Goal: Complete application form: Complete application form

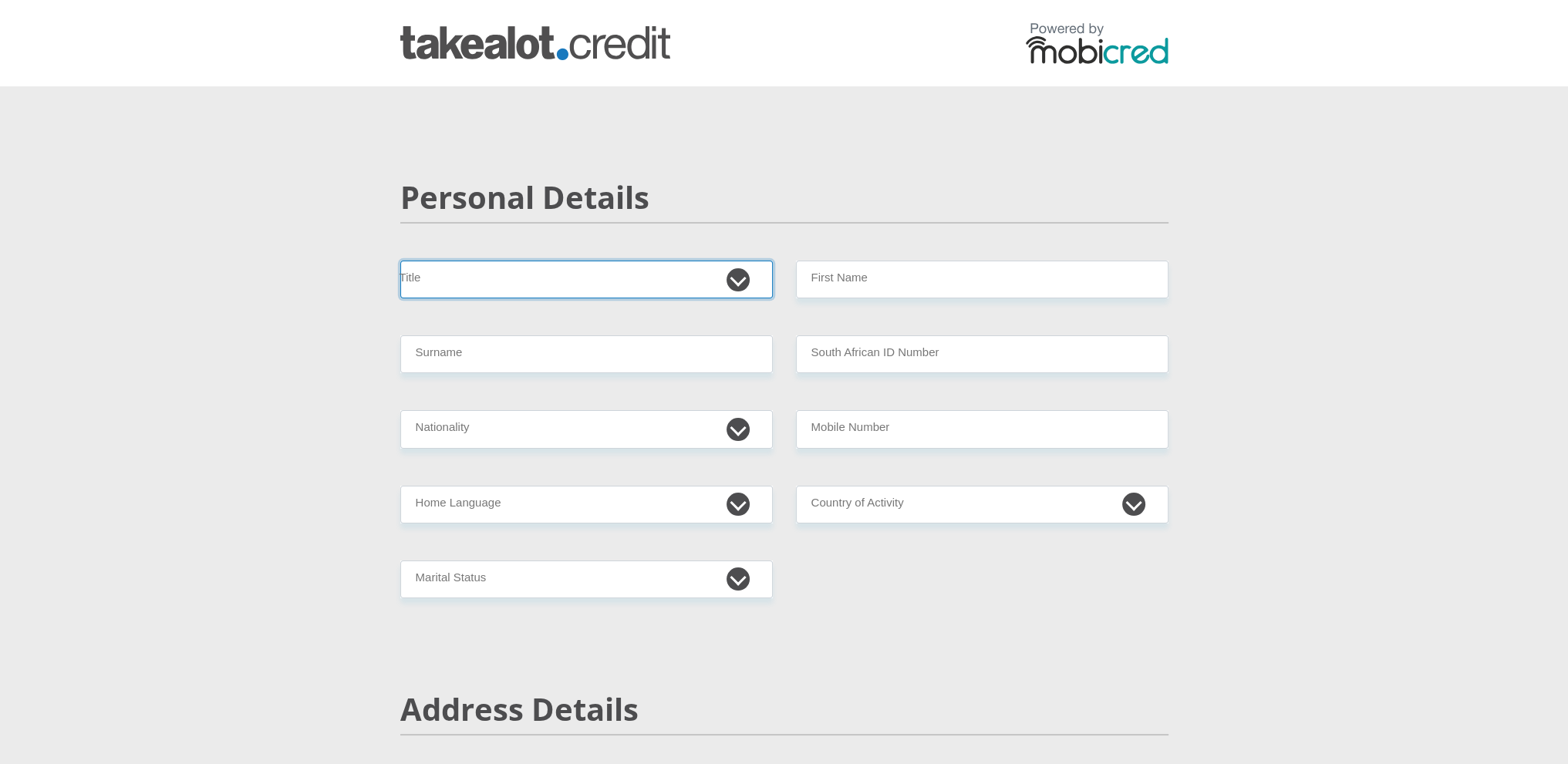
click at [729, 277] on select "Mr Ms Mrs Dr Other" at bounding box center [586, 279] width 373 height 38
select select "Mrs"
click at [400, 261] on select "Mr Ms Mrs Dr Other" at bounding box center [586, 279] width 373 height 38
click at [448, 357] on input "Surname" at bounding box center [586, 354] width 373 height 38
type input "KLEYN"
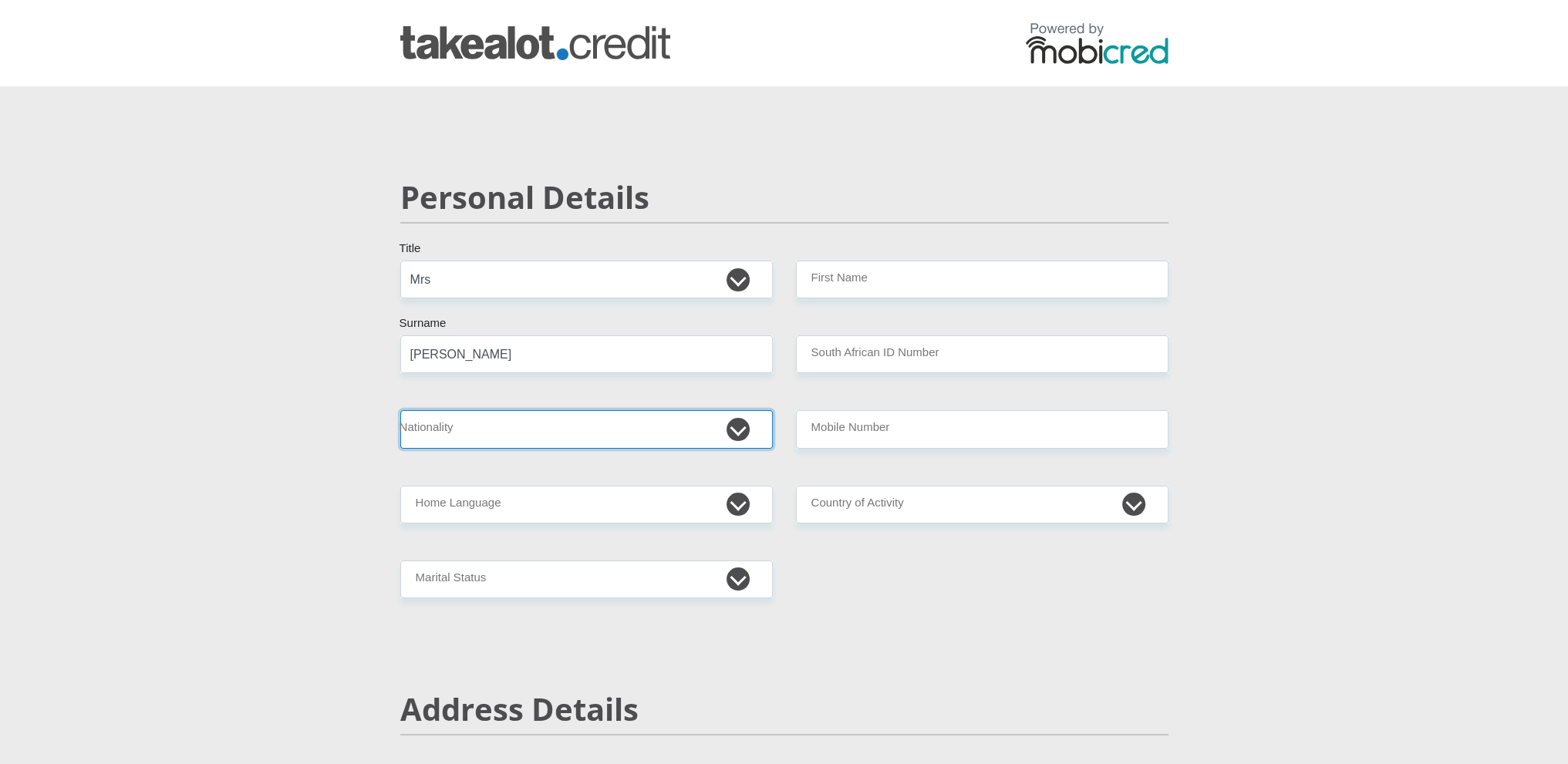
click at [452, 434] on select "South Africa Afghanistan Aland Islands Albania Algeria America Samoa American V…" at bounding box center [586, 429] width 373 height 38
select select "ZAF"
click at [400, 411] on select "South Africa Afghanistan Aland Islands Albania Algeria America Samoa American V…" at bounding box center [586, 429] width 373 height 38
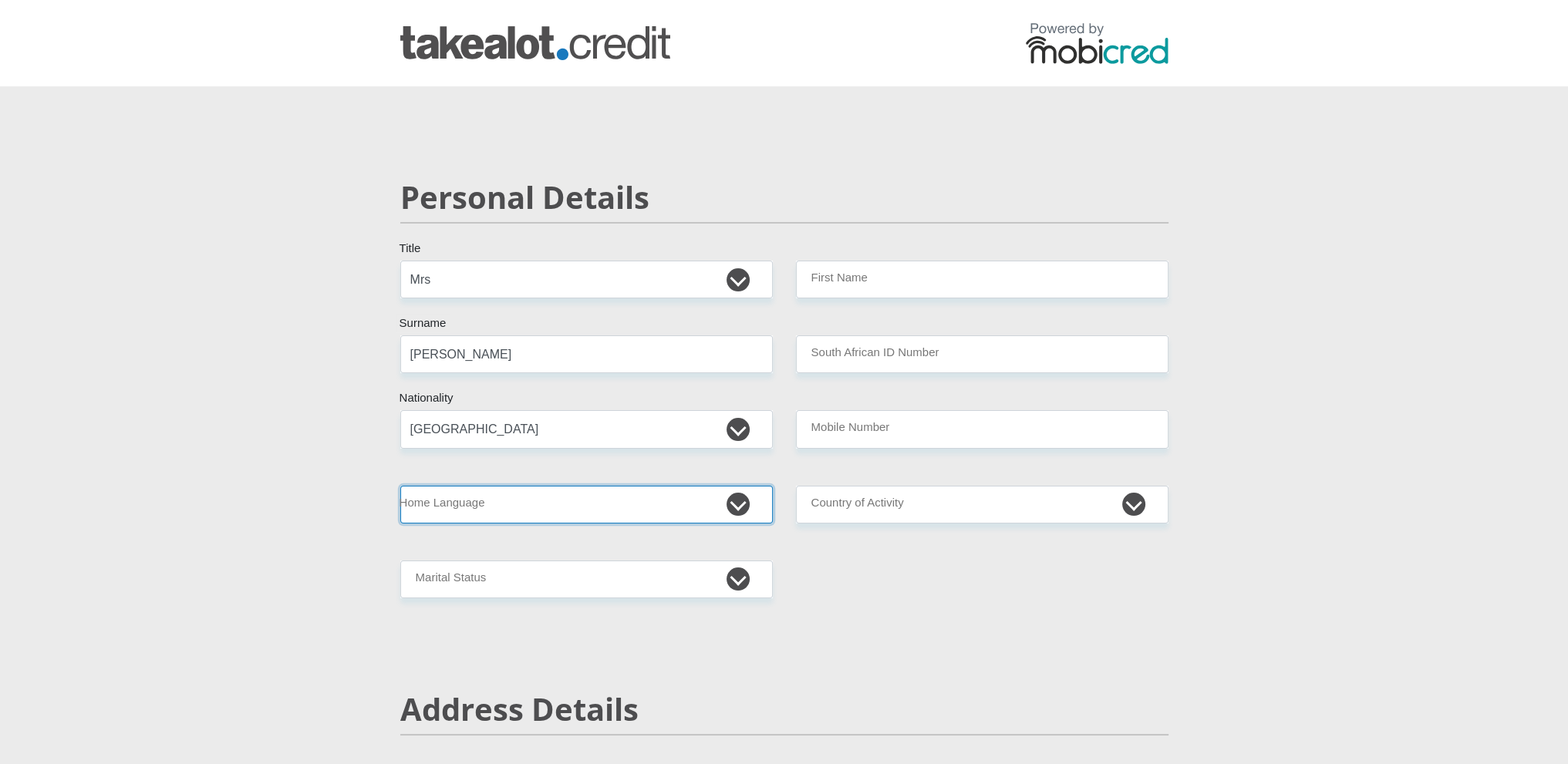
click at [738, 504] on select "Afrikaans English Sepedi South Ndebele Southern Sotho Swati Tsonga Tswana Venda…" at bounding box center [586, 504] width 373 height 38
select select "eng"
click at [400, 486] on select "Afrikaans English Sepedi South Ndebele Southern Sotho Swati Tsonga Tswana Venda…" at bounding box center [586, 504] width 373 height 38
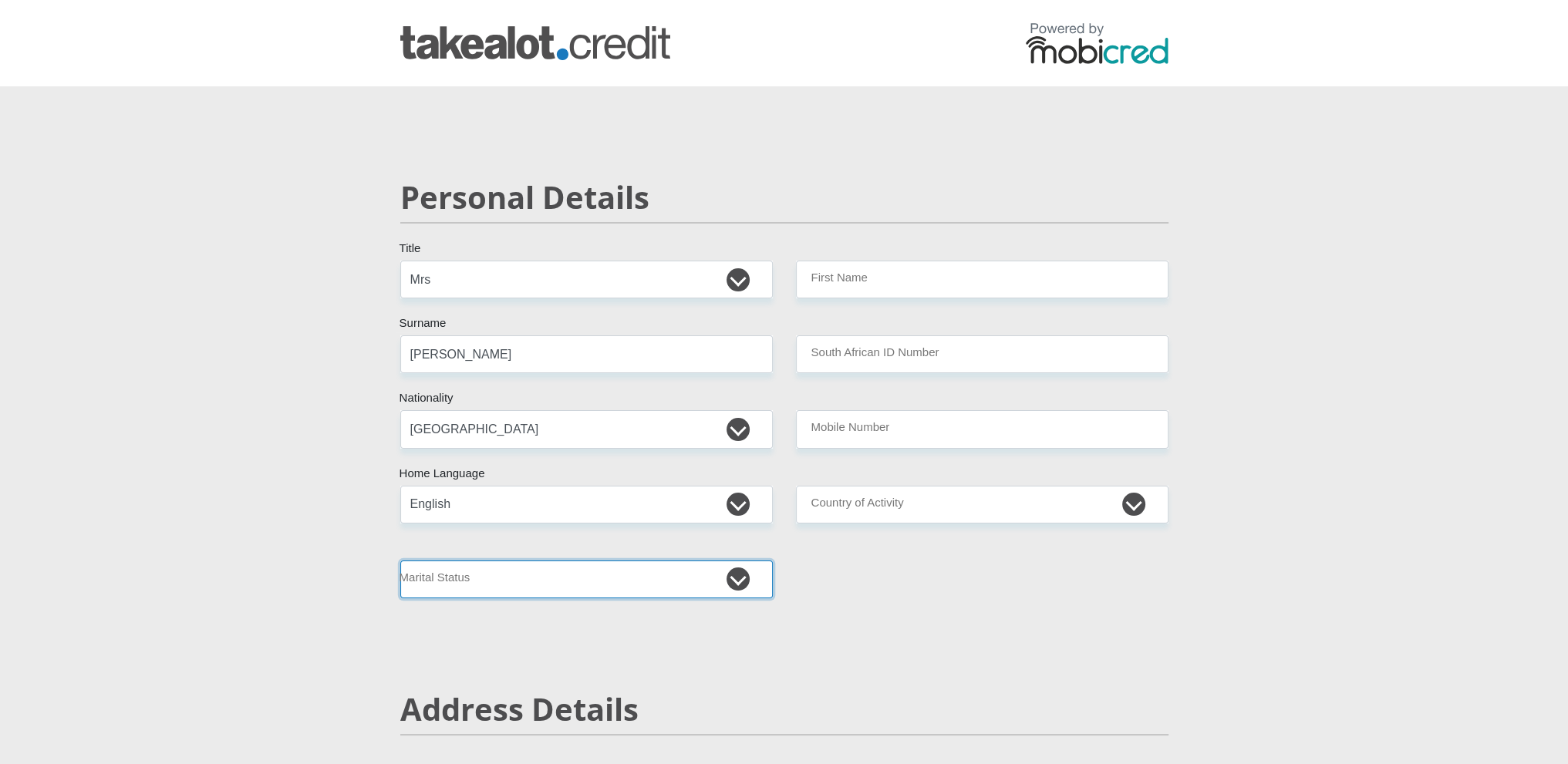
click at [736, 586] on select "Married ANC Single Divorced Widowed Married COP or Customary Law" at bounding box center [586, 579] width 373 height 38
select select "5"
click at [400, 560] on select "Married ANC Single Divorced Widowed Married COP or Customary Law" at bounding box center [586, 579] width 373 height 38
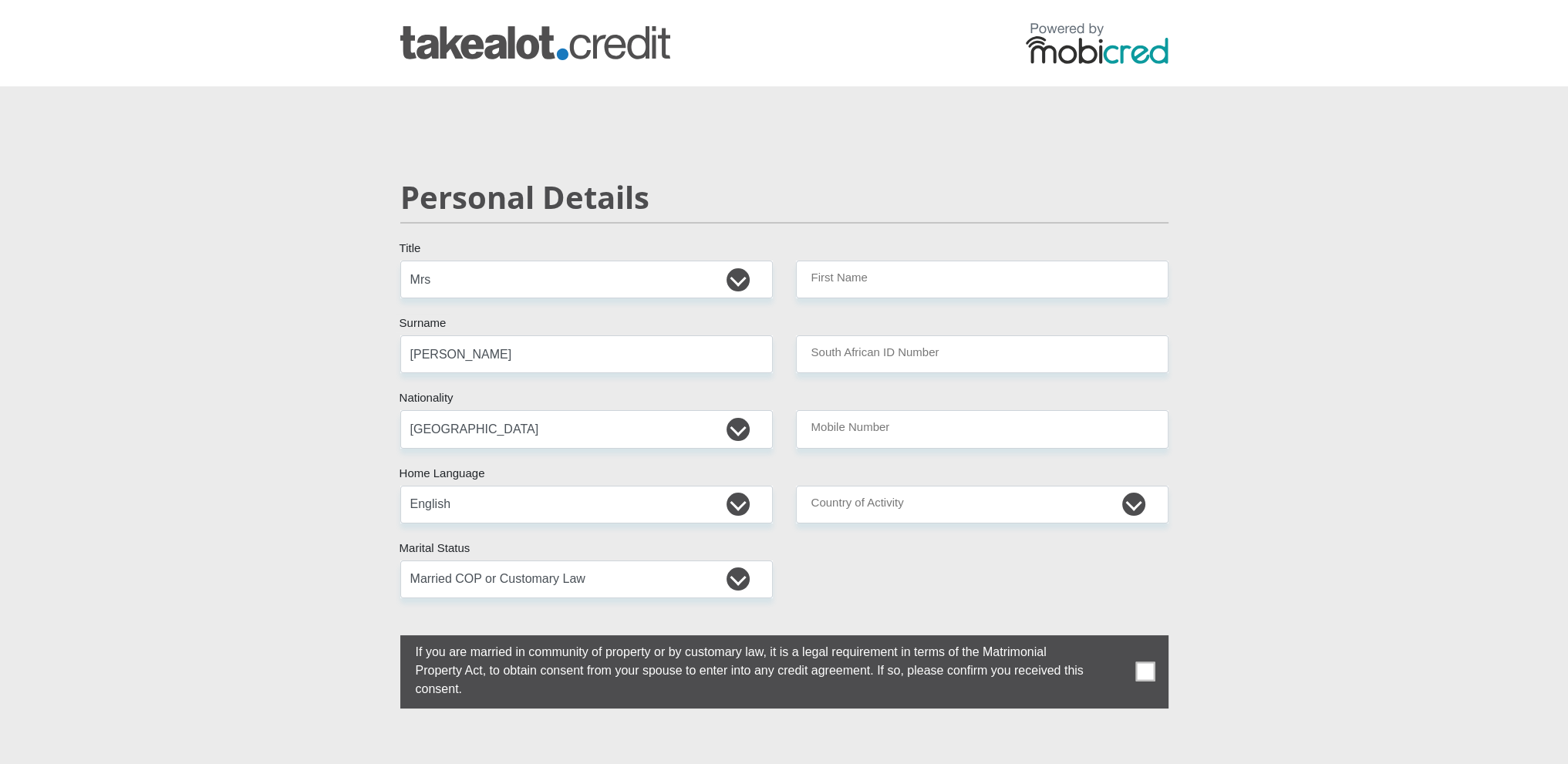
click at [1149, 669] on span at bounding box center [1145, 672] width 19 height 19
click at [385, 640] on input "checkbox" at bounding box center [385, 640] width 0 height 0
click at [844, 283] on input "First Name" at bounding box center [981, 279] width 373 height 38
type input "Elizabeth"
click at [832, 363] on input "South African ID Number" at bounding box center [981, 354] width 373 height 38
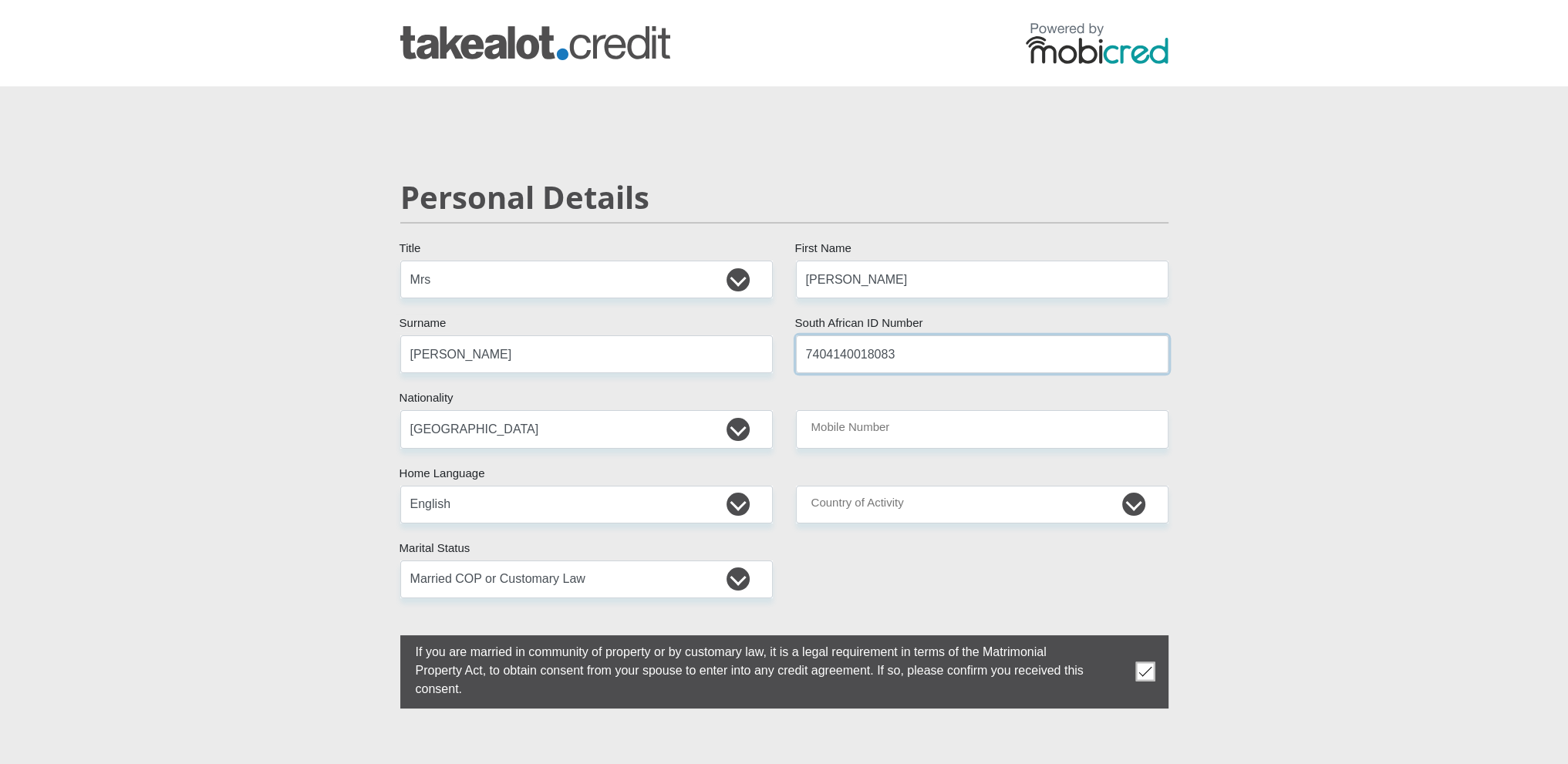
type input "7404140018083"
click at [835, 419] on input "Mobile Number" at bounding box center [981, 429] width 373 height 38
type input "0792377868"
click at [1134, 514] on select "South Africa Afghanistan Aland Islands Albania Algeria America Samoa American V…" at bounding box center [981, 504] width 373 height 38
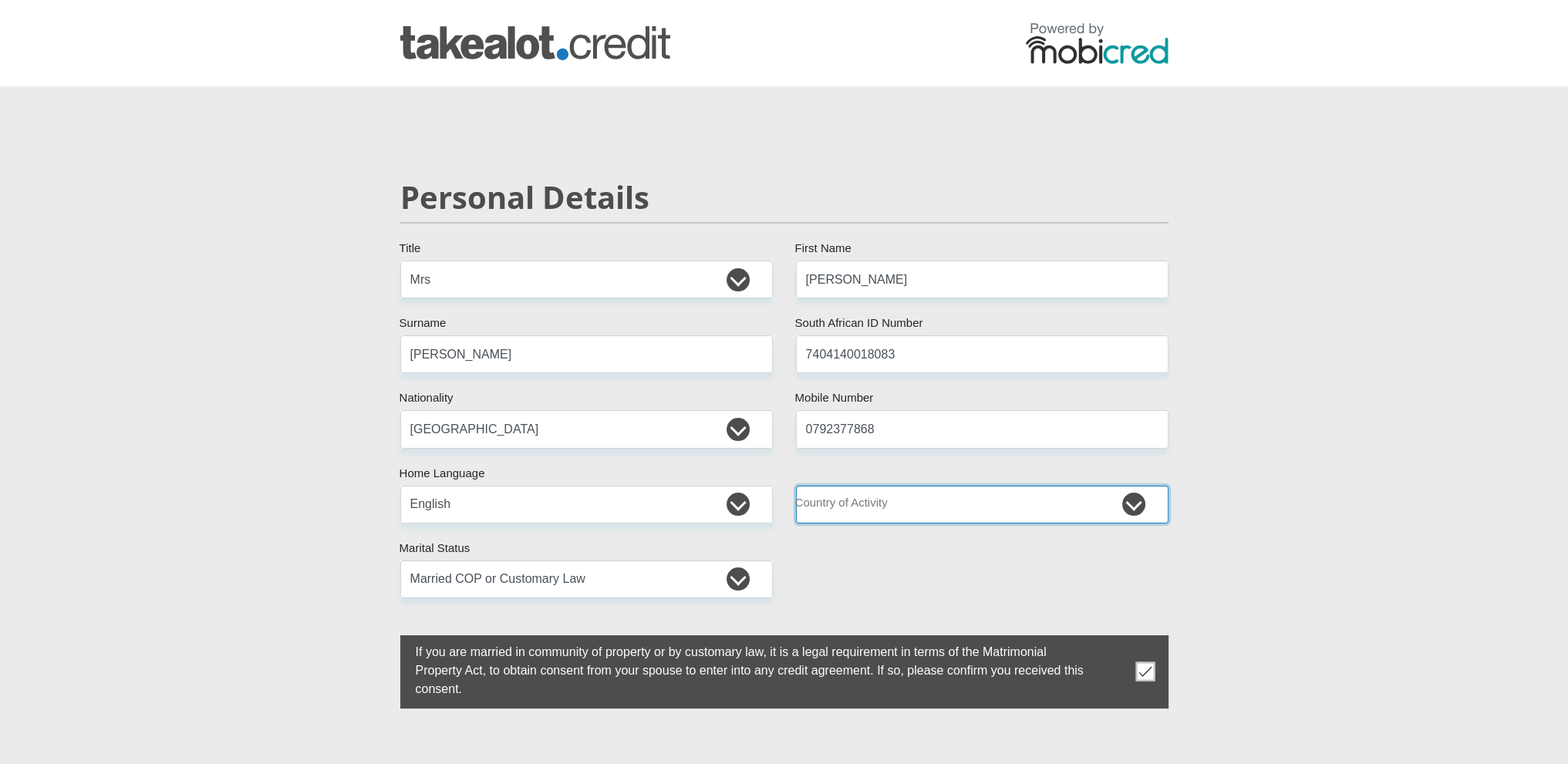
click at [1128, 506] on select "South Africa Afghanistan Aland Islands Albania Algeria America Samoa American V…" at bounding box center [981, 504] width 373 height 38
select select "ZAF"
click at [795, 486] on select "South Africa Afghanistan Aland Islands Albania Algeria America Samoa American V…" at bounding box center [981, 504] width 373 height 38
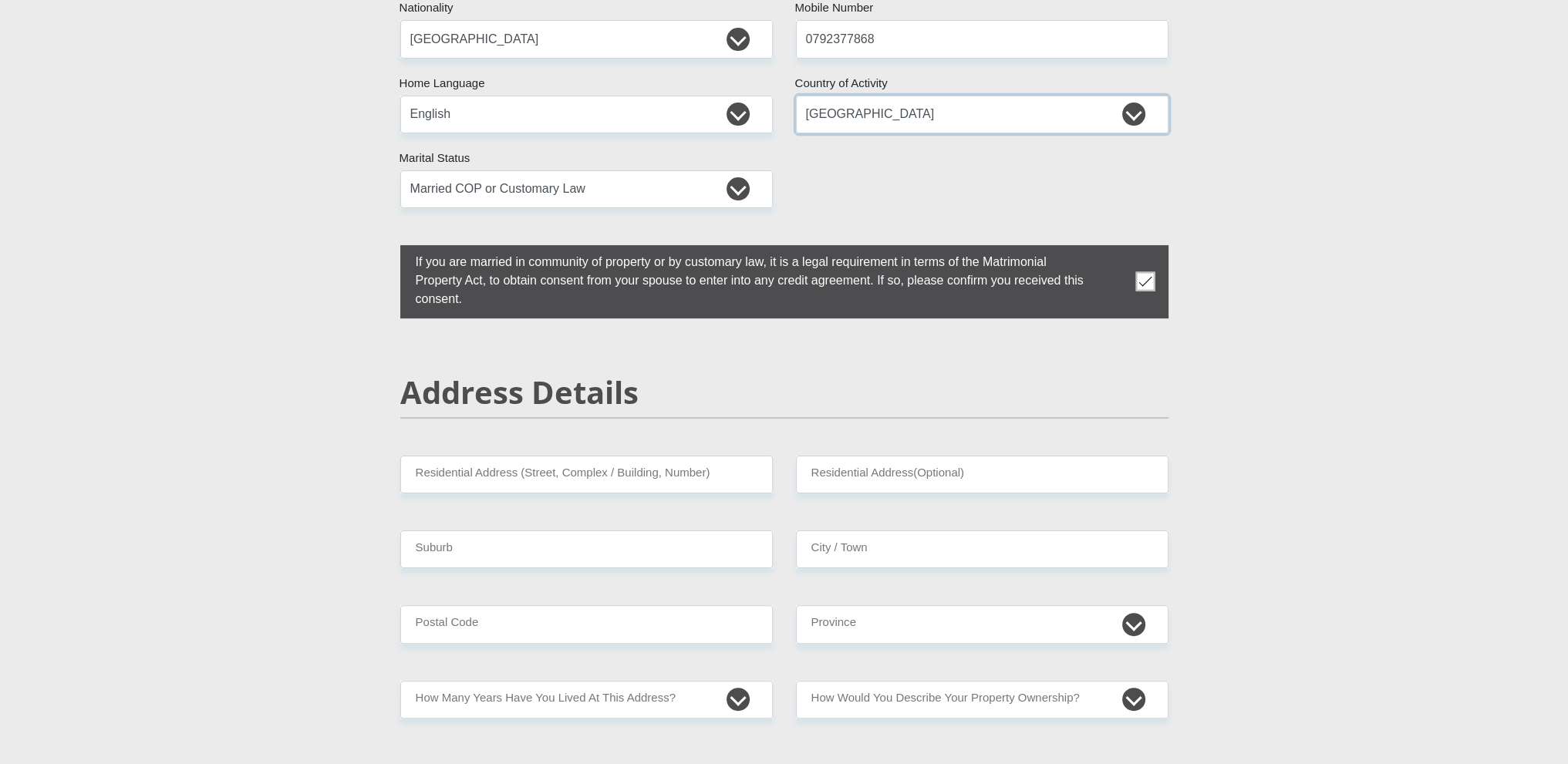
scroll to position [463, 0]
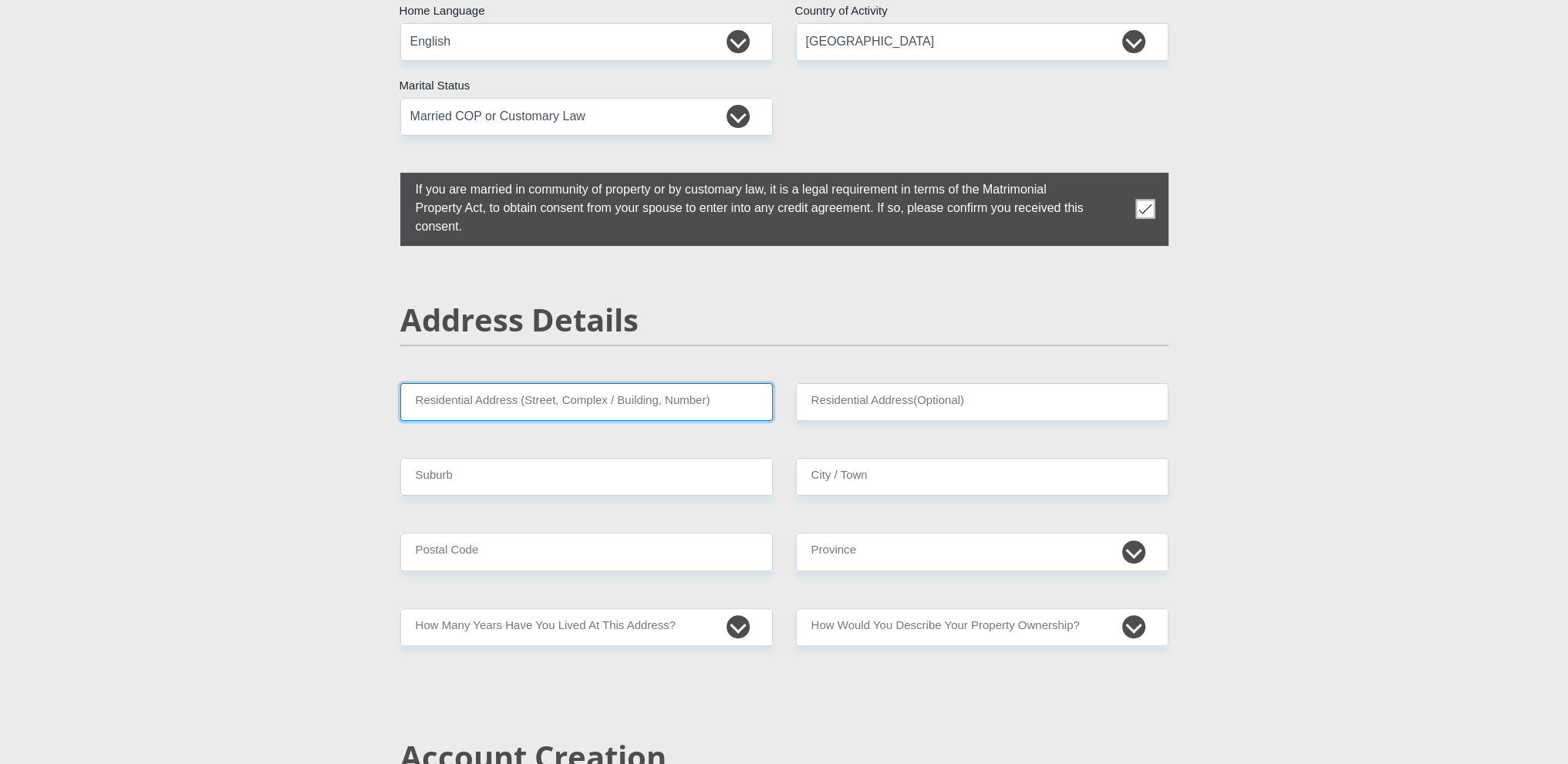
click at [622, 402] on input "Residential Address (Street, Complex / Building, Number)" at bounding box center [586, 402] width 373 height 38
type input "28 Gullsway Caravan Park"
type input "1A Arun Road"
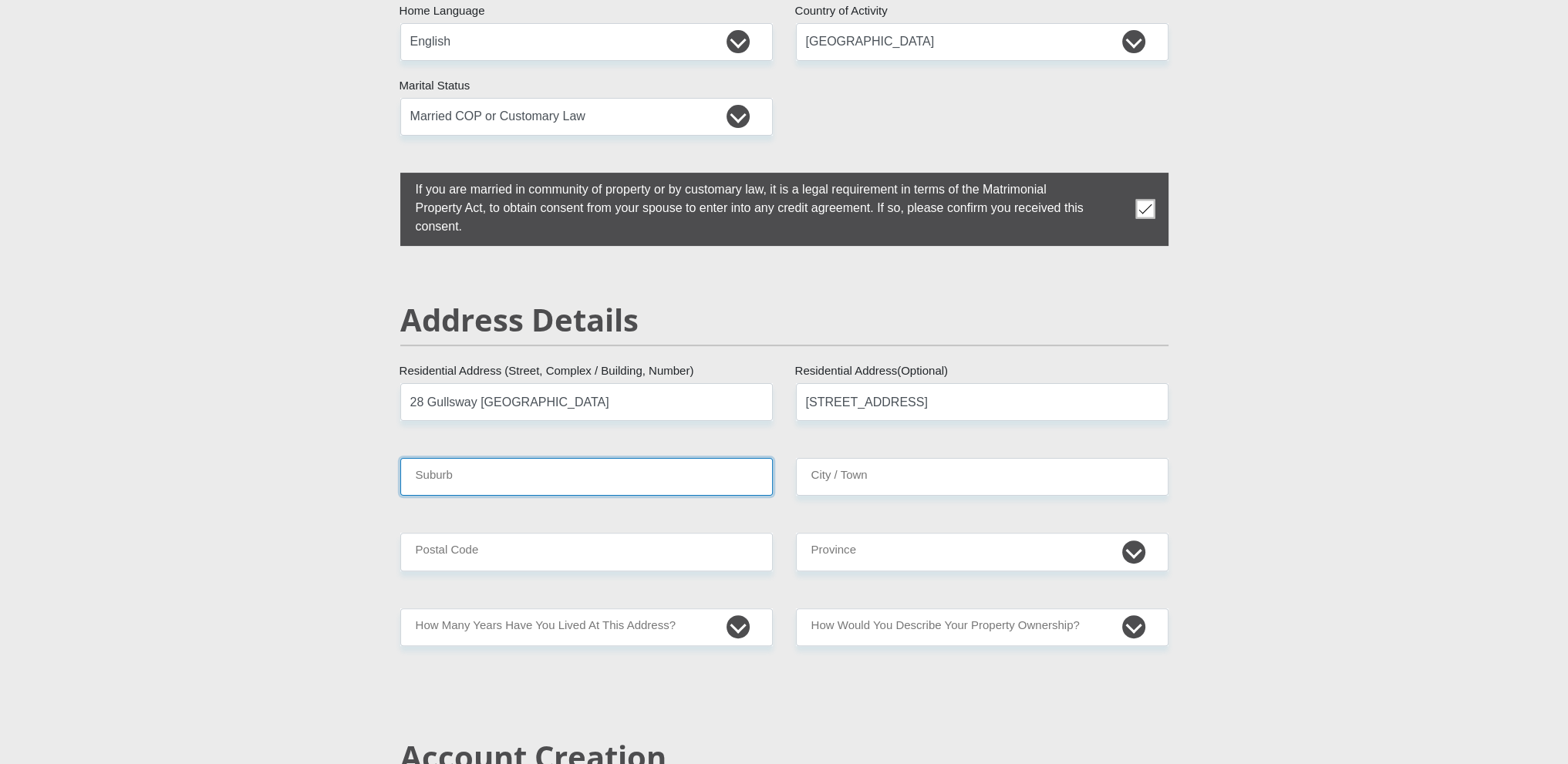
type input "East London"
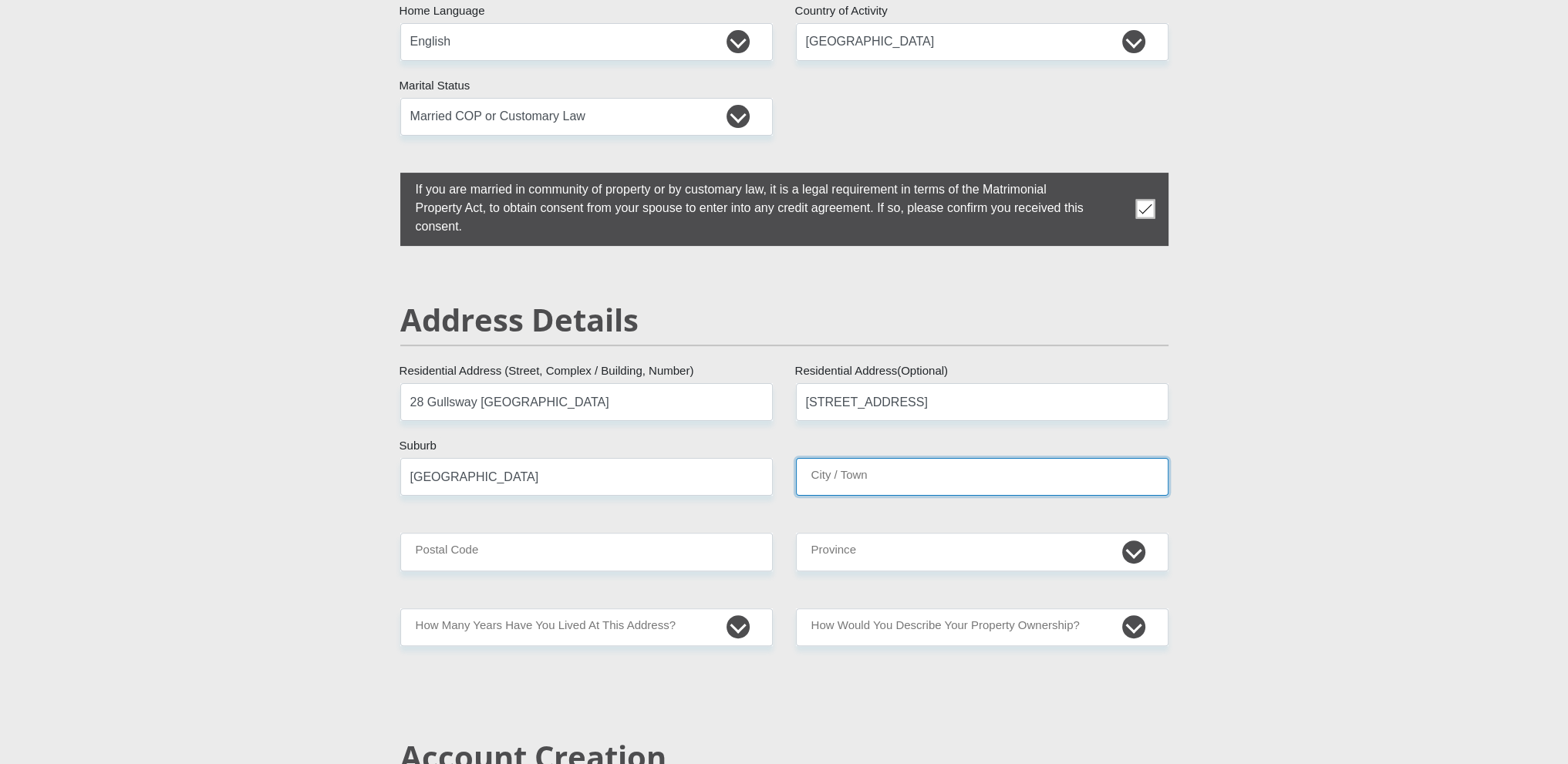
type input "East London"
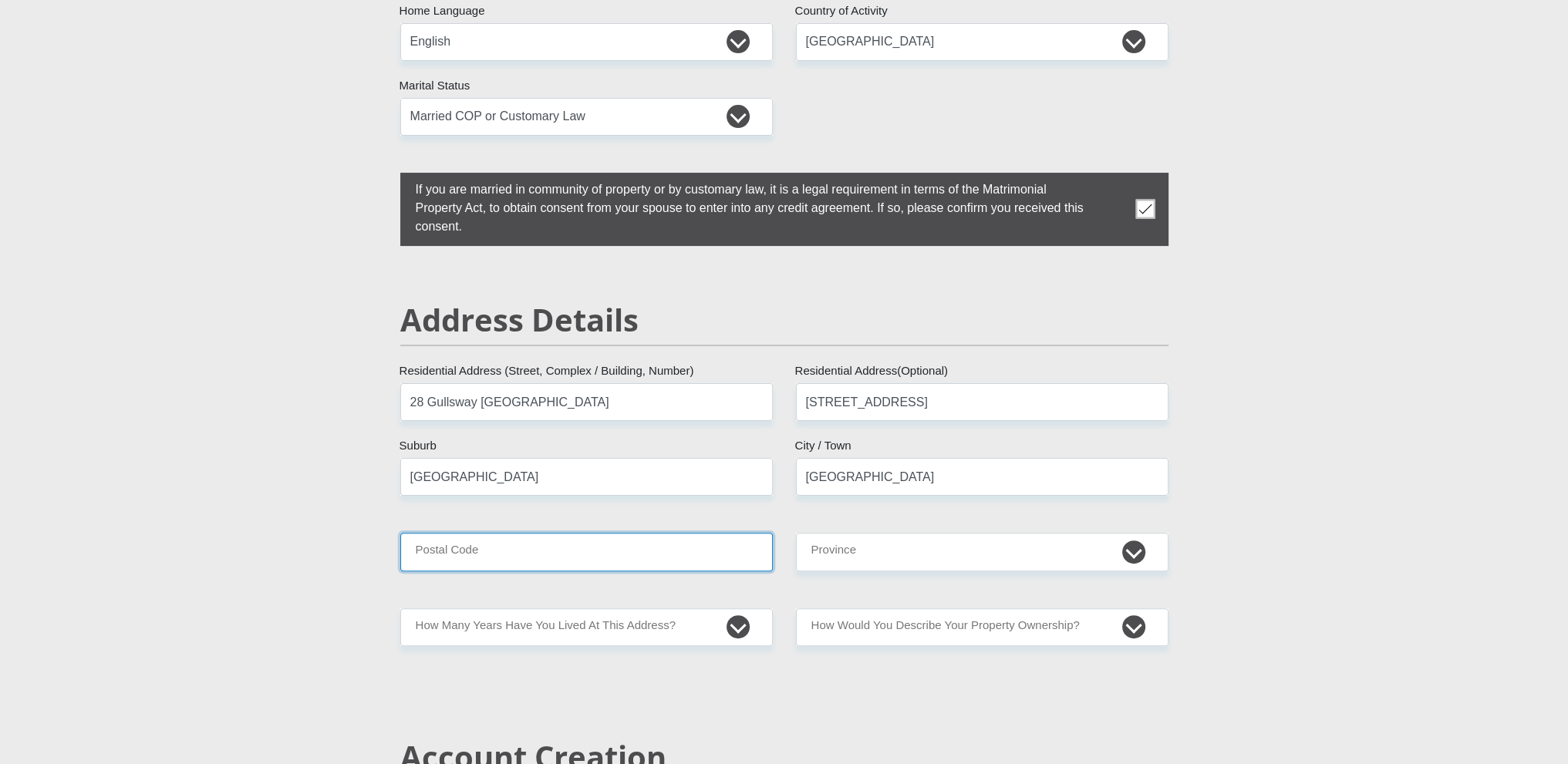
type input "5256"
click at [1131, 542] on select "Eastern Cape Free State Gauteng KwaZulu-Natal Limpopo Mpumalanga Northern Cape …" at bounding box center [981, 552] width 373 height 38
select select "[GEOGRAPHIC_DATA]"
click at [795, 533] on select "Eastern Cape Free State Gauteng KwaZulu-Natal Limpopo Mpumalanga Northern Cape …" at bounding box center [981, 552] width 373 height 38
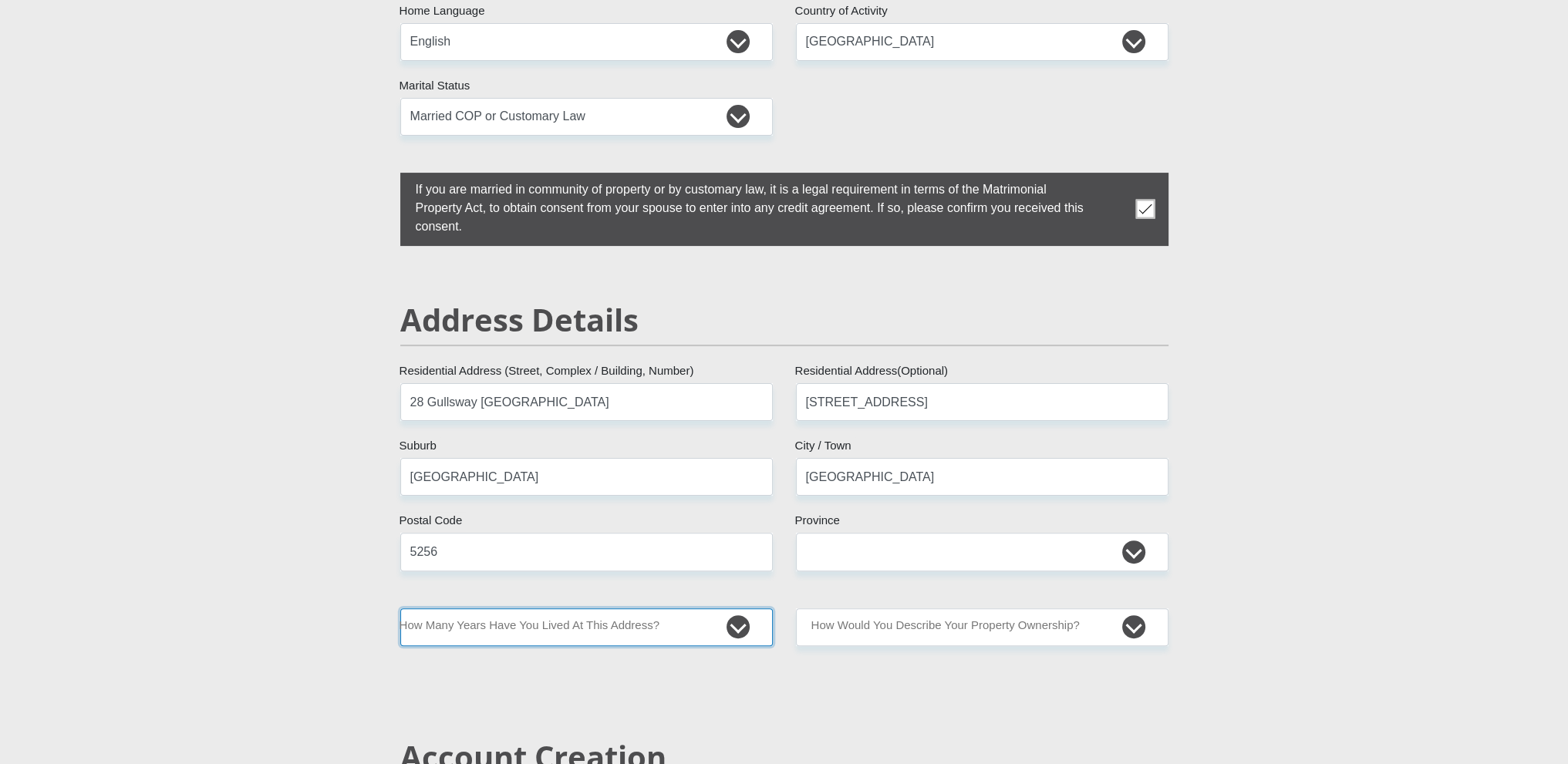
click at [733, 627] on select "less than 1 year 1-3 years 3-5 years 5+ years" at bounding box center [586, 627] width 373 height 38
select select "5"
click at [400, 609] on select "less than 1 year 1-3 years 3-5 years 5+ years" at bounding box center [586, 627] width 373 height 38
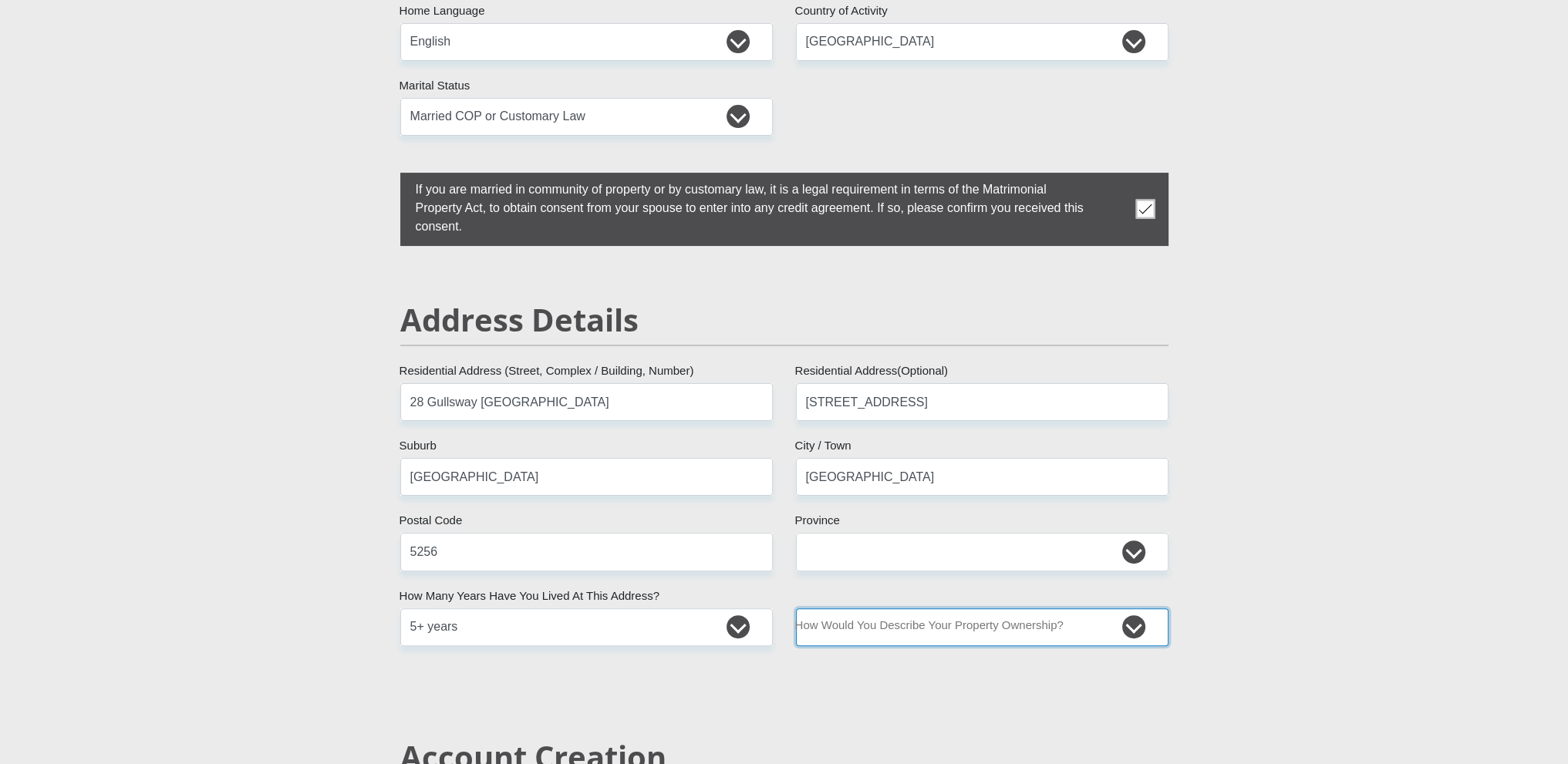
click at [1129, 630] on select "Owned Rented Family Owned Company Dwelling" at bounding box center [981, 627] width 373 height 38
select select "Owned"
click at [795, 609] on select "Owned Rented Family Owned Company Dwelling" at bounding box center [981, 627] width 373 height 38
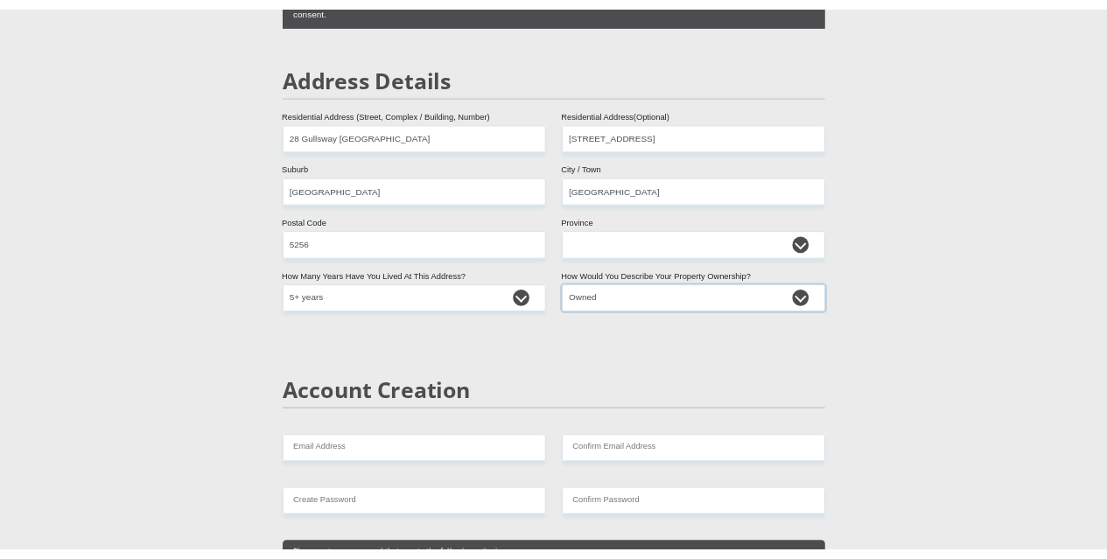
scroll to position [963, 0]
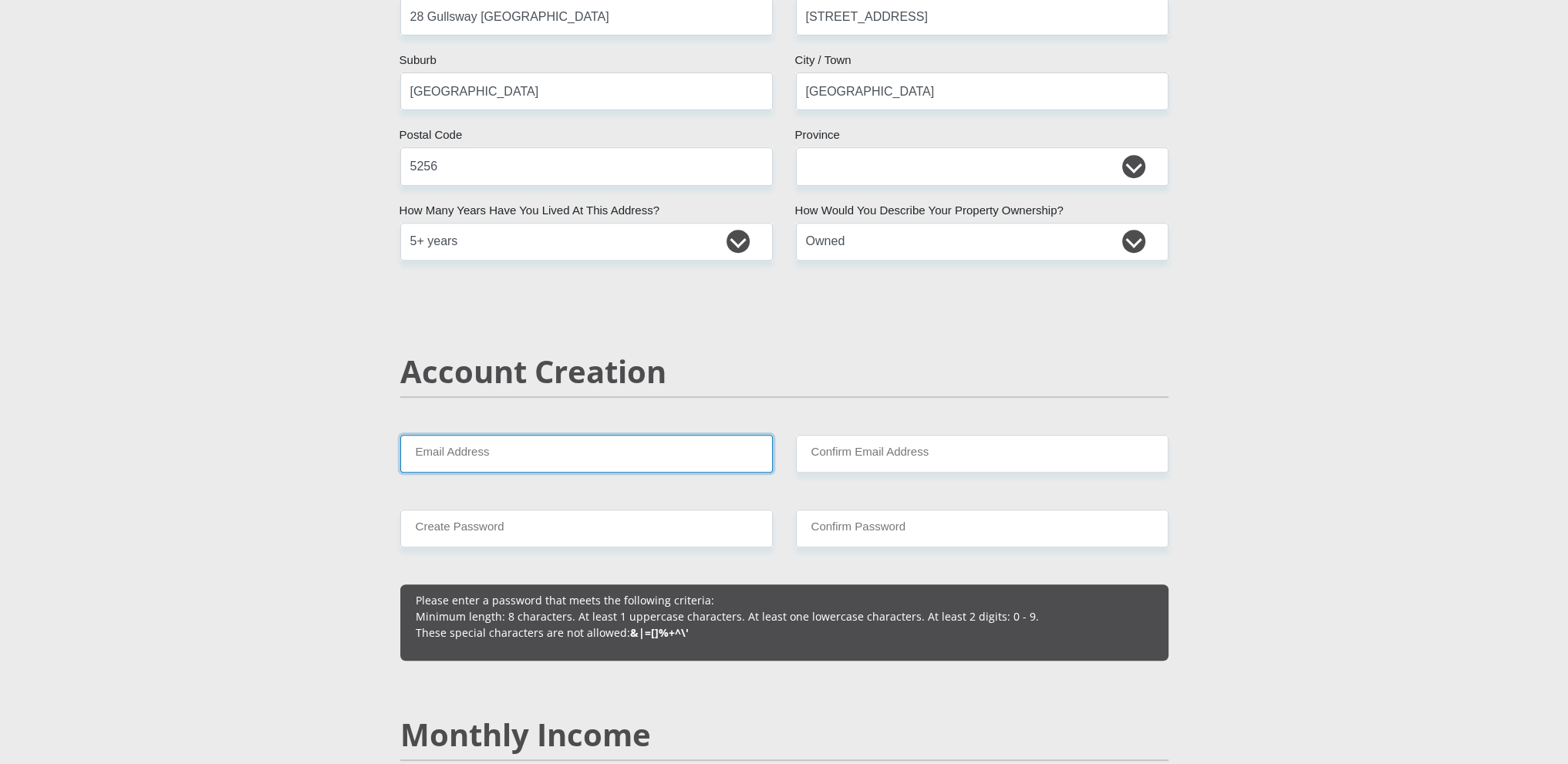
click at [504, 456] on input "Email Address" at bounding box center [586, 454] width 373 height 38
type input "Elizabeth.Kleyn@Parexel.com"
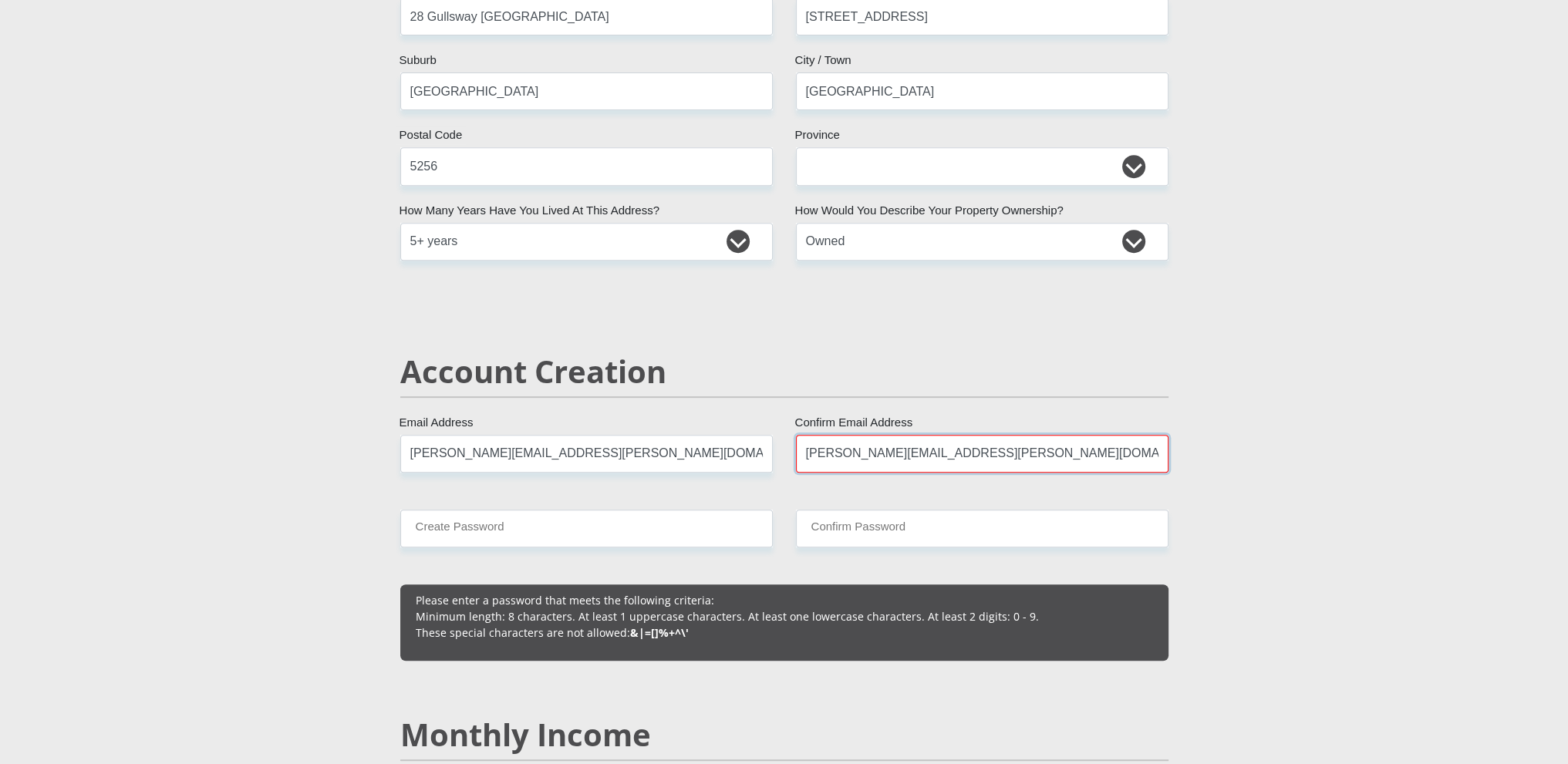
type input "Elizabeth.Kleyn@Parexel.com"
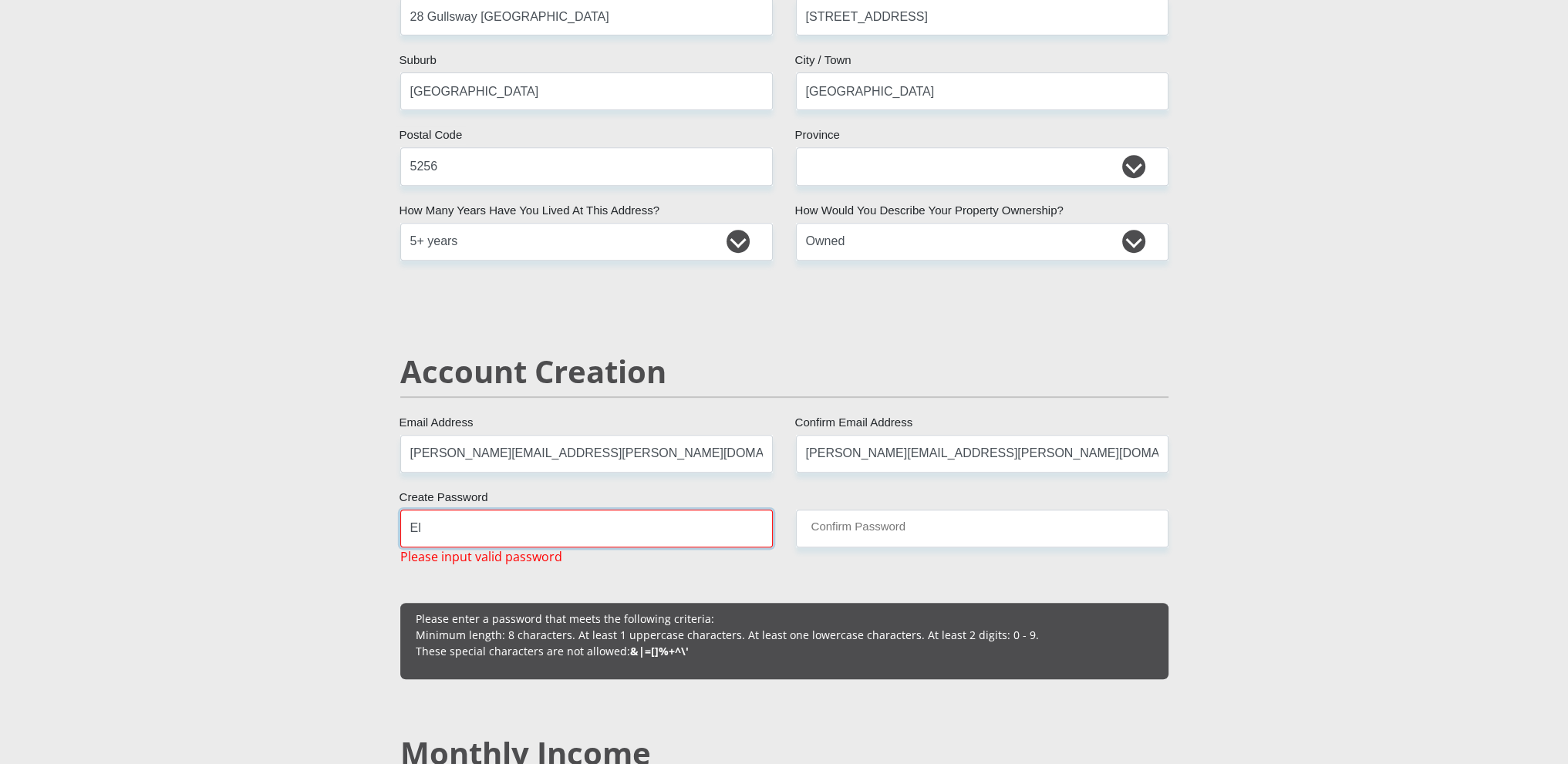
type input "E"
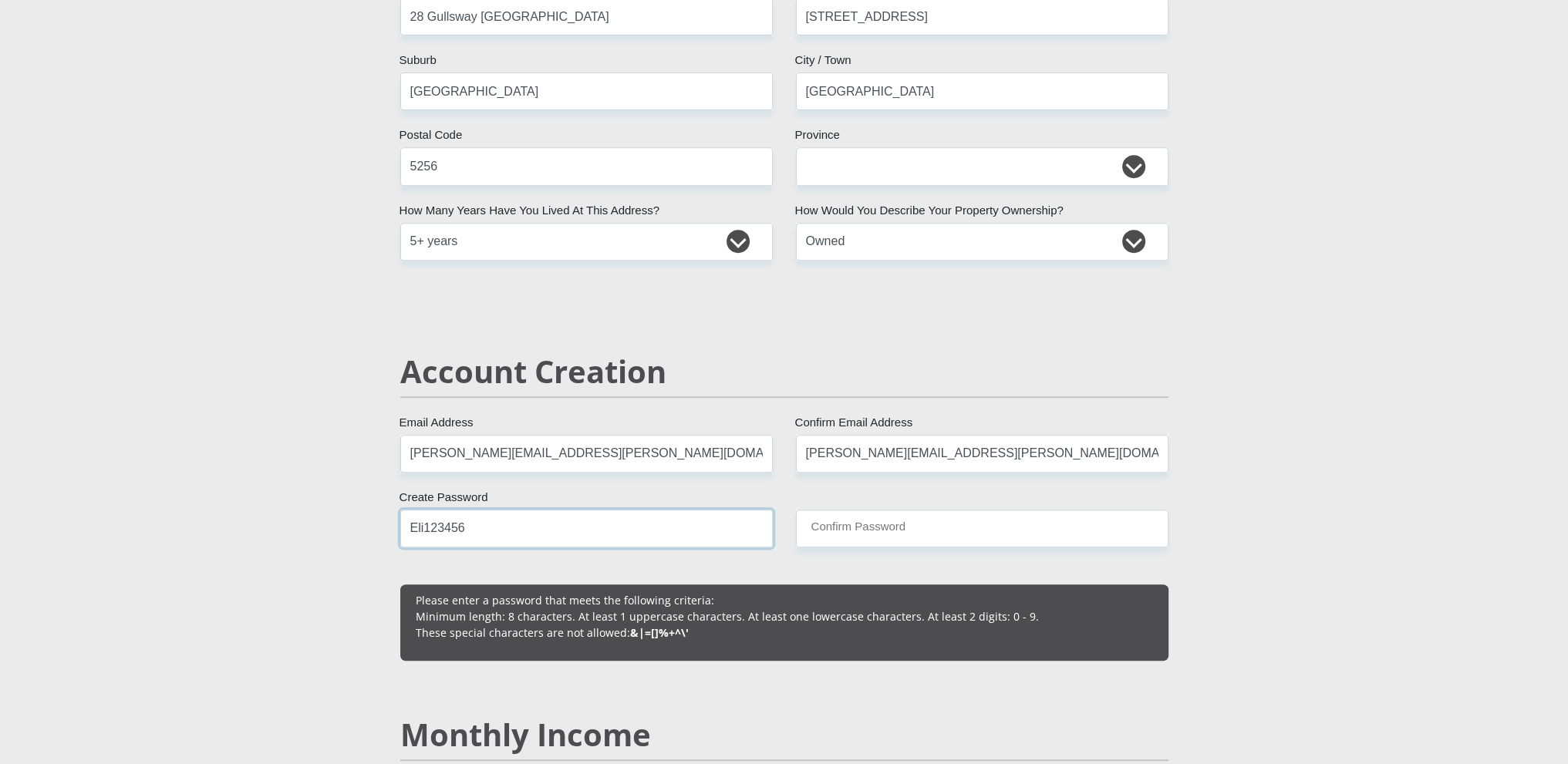
type input "Eli123456"
click at [814, 521] on input "Confirm Password" at bounding box center [981, 529] width 373 height 38
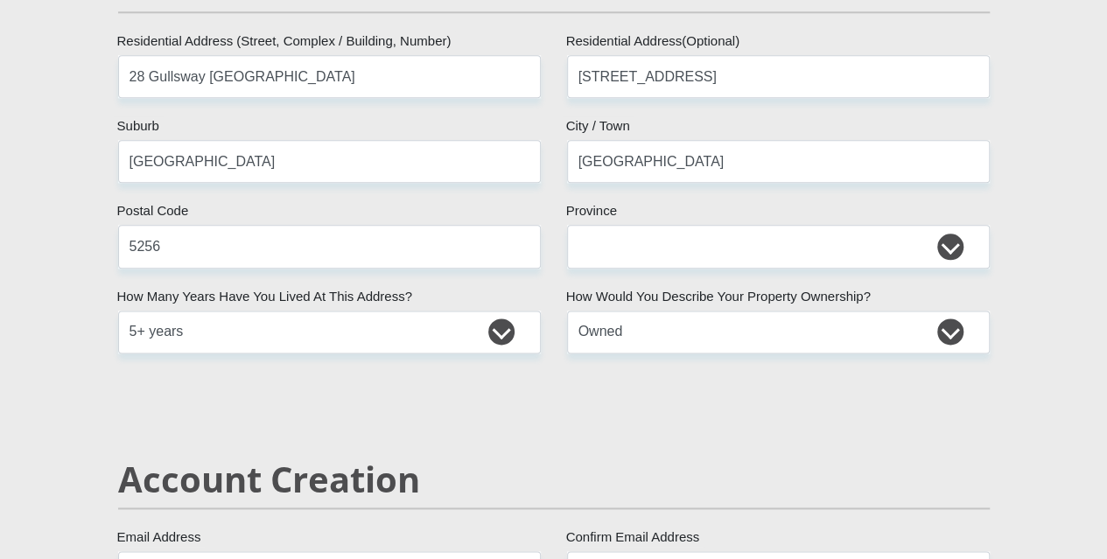
type input "Eli123456"
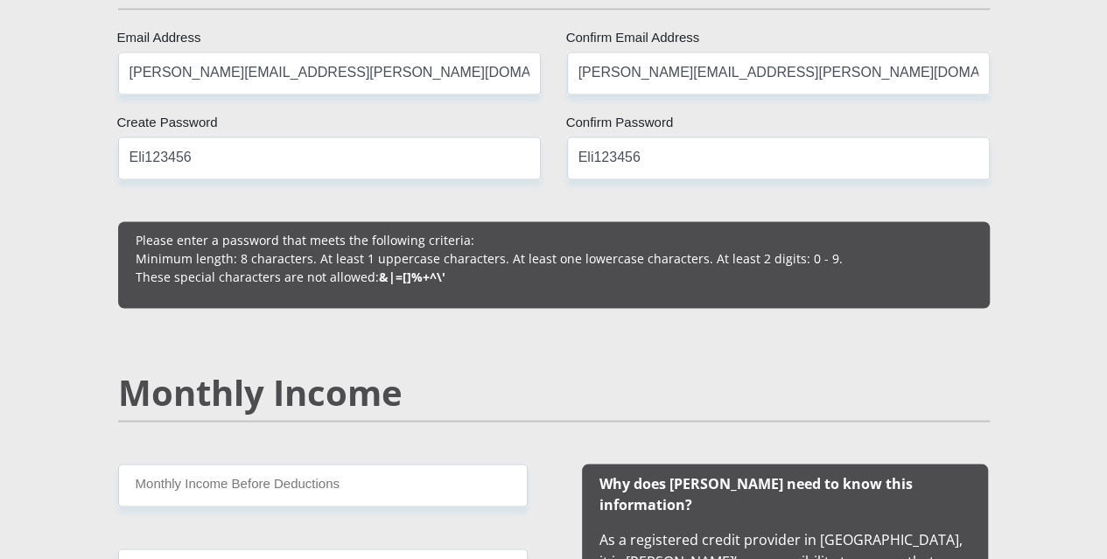
scroll to position [1663, 0]
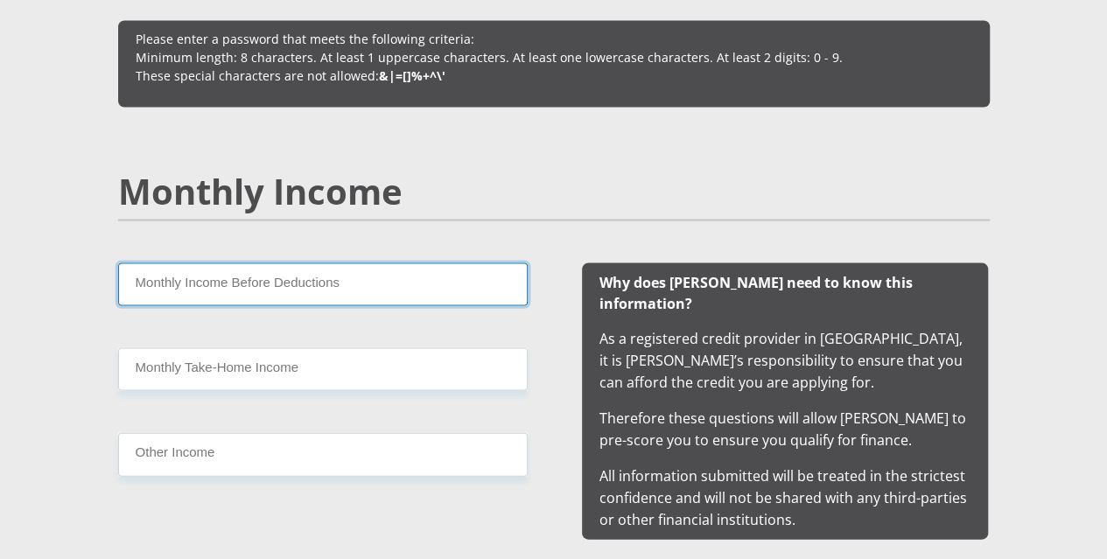
click at [249, 263] on input "Monthly Income Before Deductions" at bounding box center [323, 284] width 410 height 43
click at [305, 263] on input "Monthly Income Before Deductions" at bounding box center [323, 284] width 410 height 43
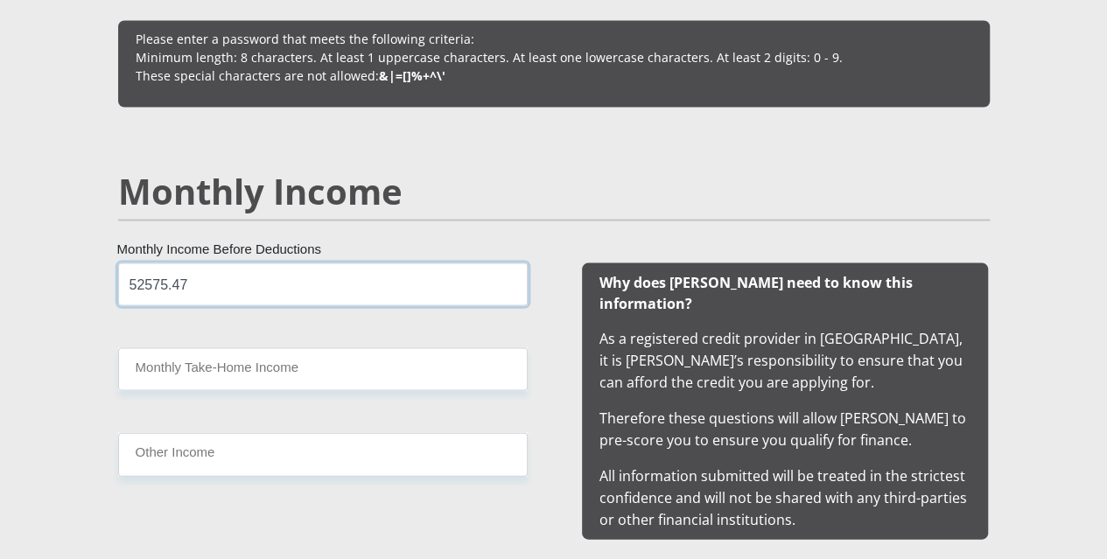
type input "52575.47"
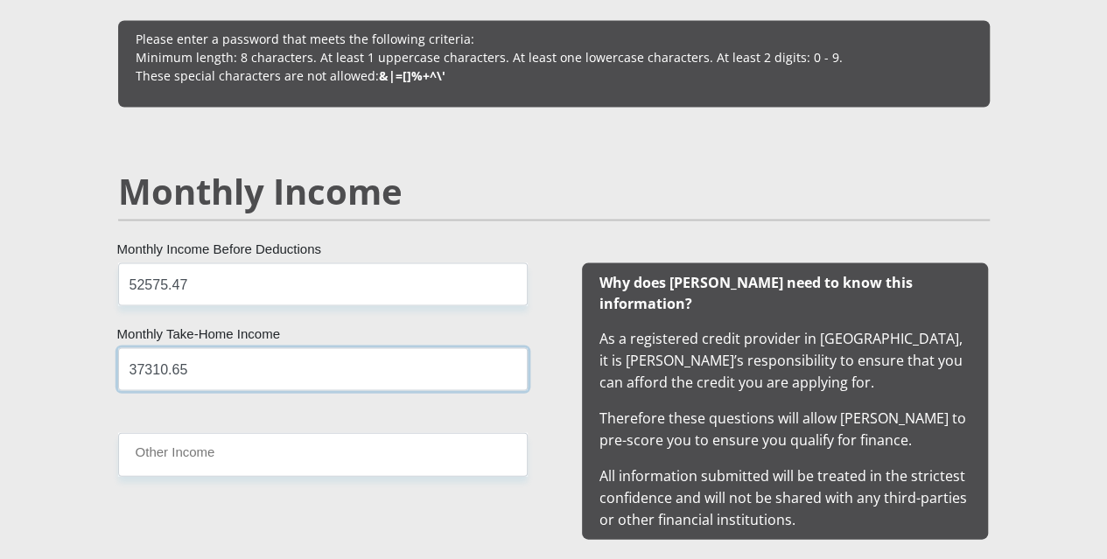
type input "37310.65"
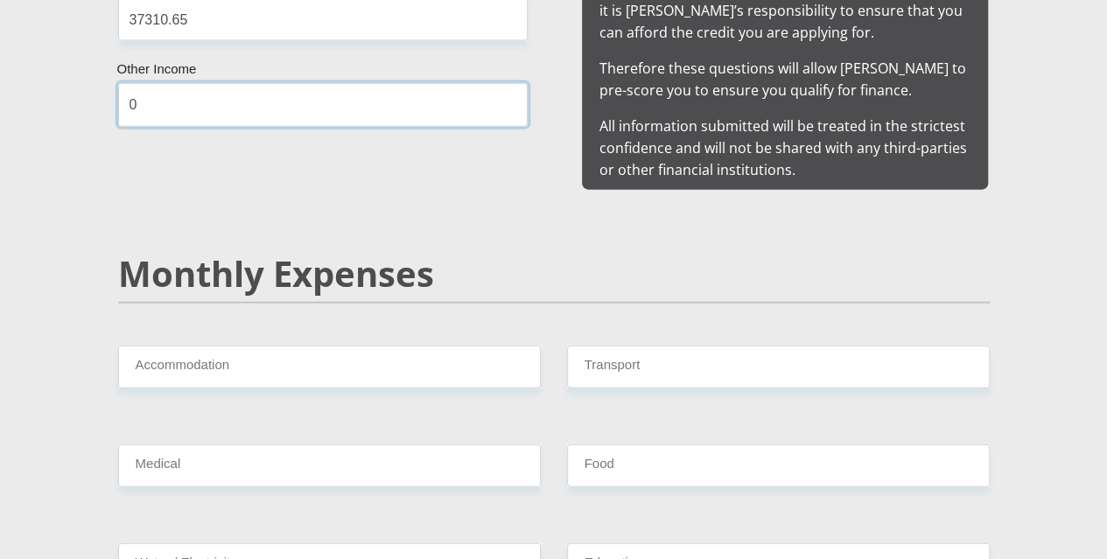
type input "0"
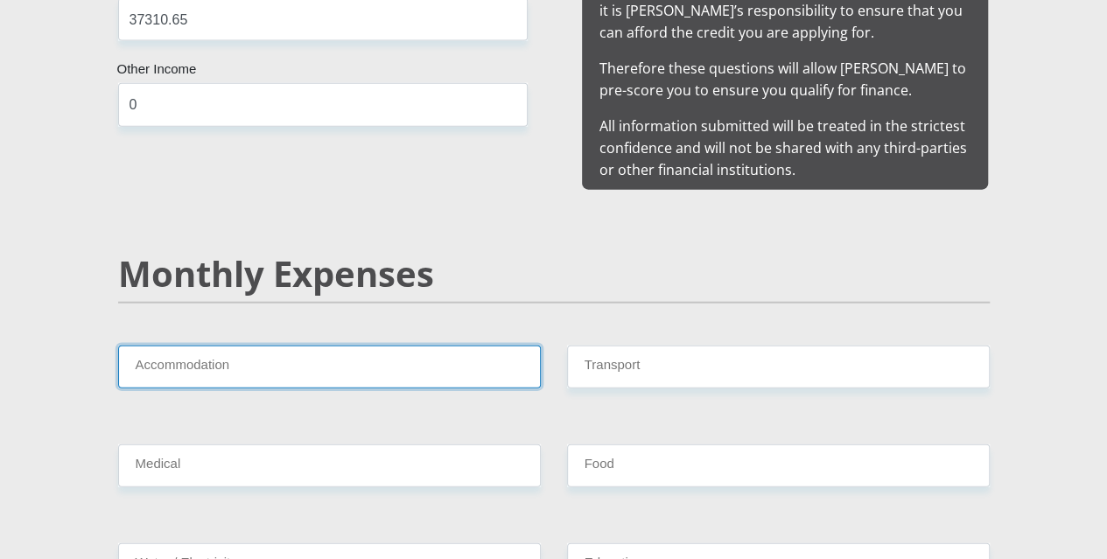
click at [247, 346] on input "Accommodation" at bounding box center [329, 367] width 423 height 43
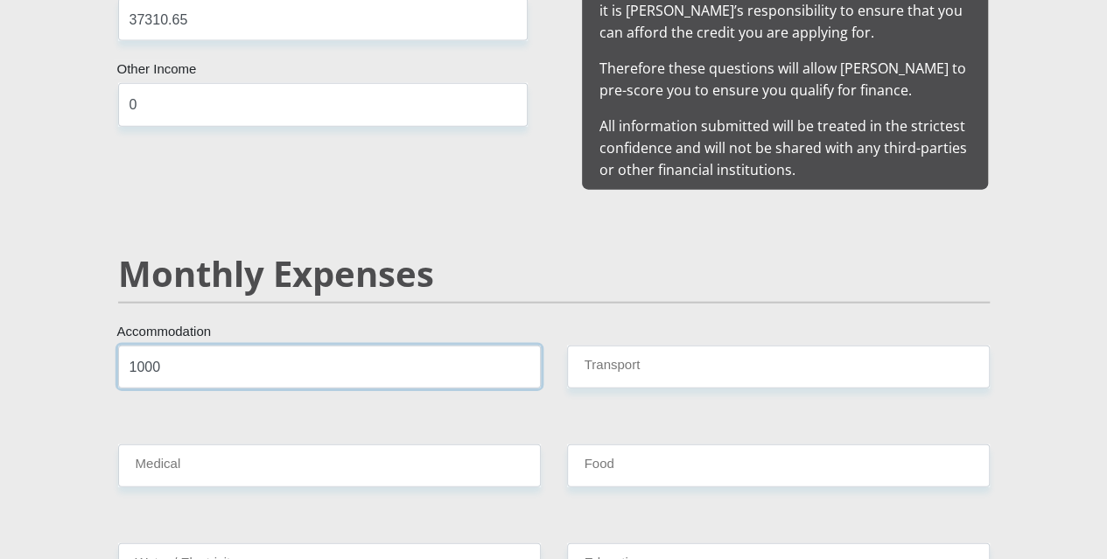
type input "1000"
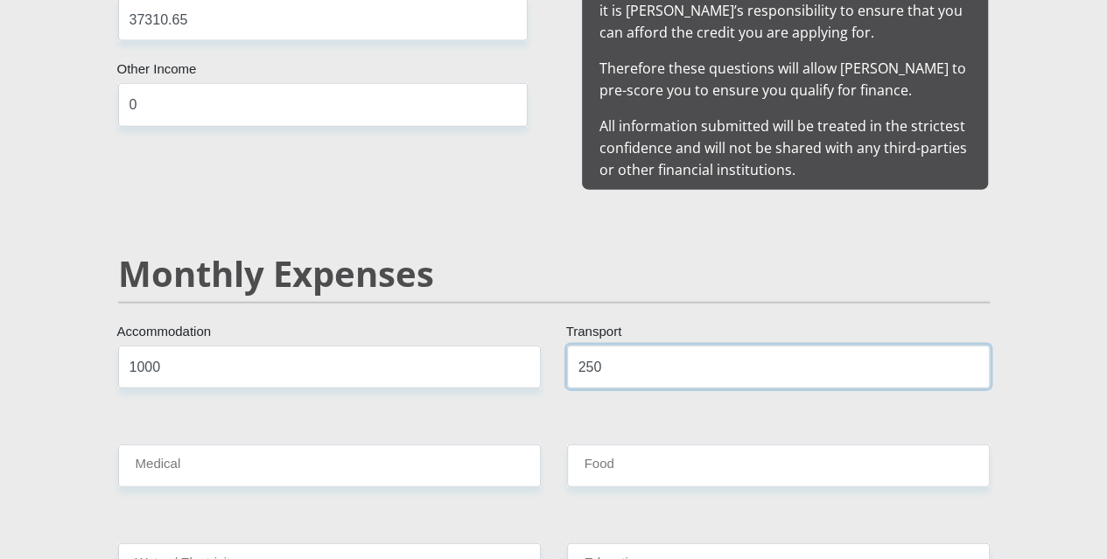
type input "250"
type input "300"
type input "1500"
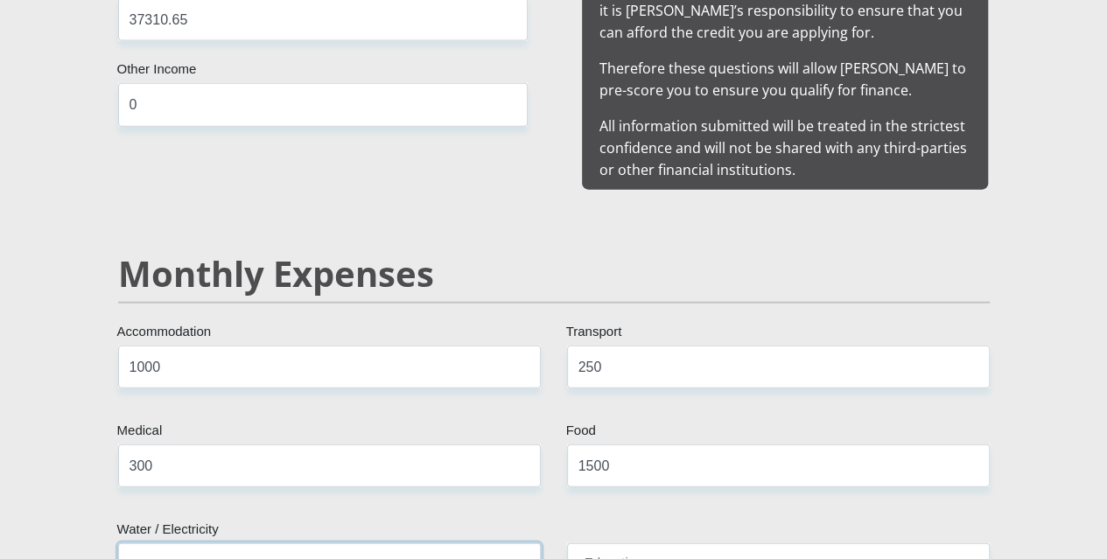
type input "500"
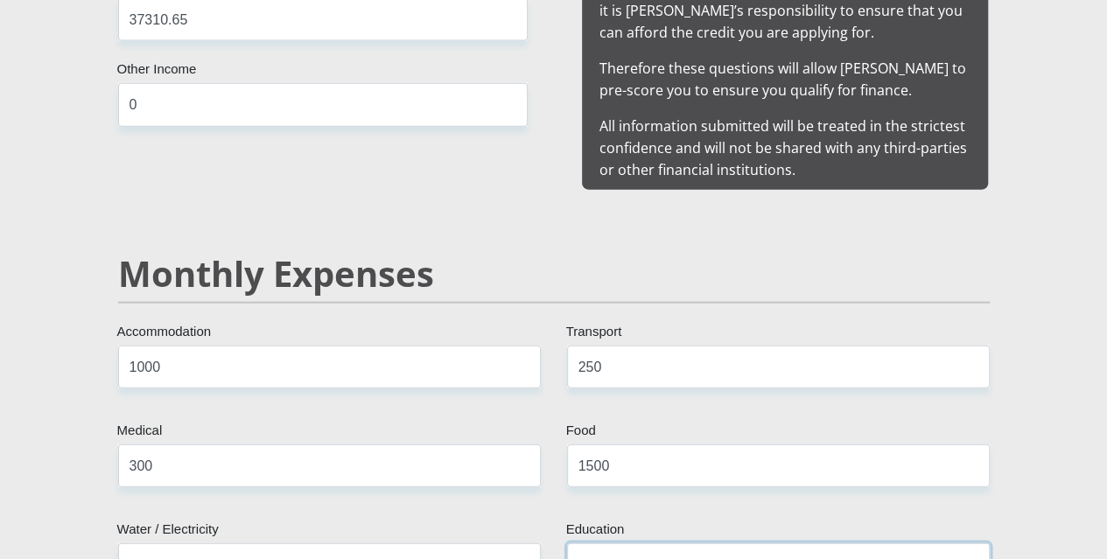
type input "0"
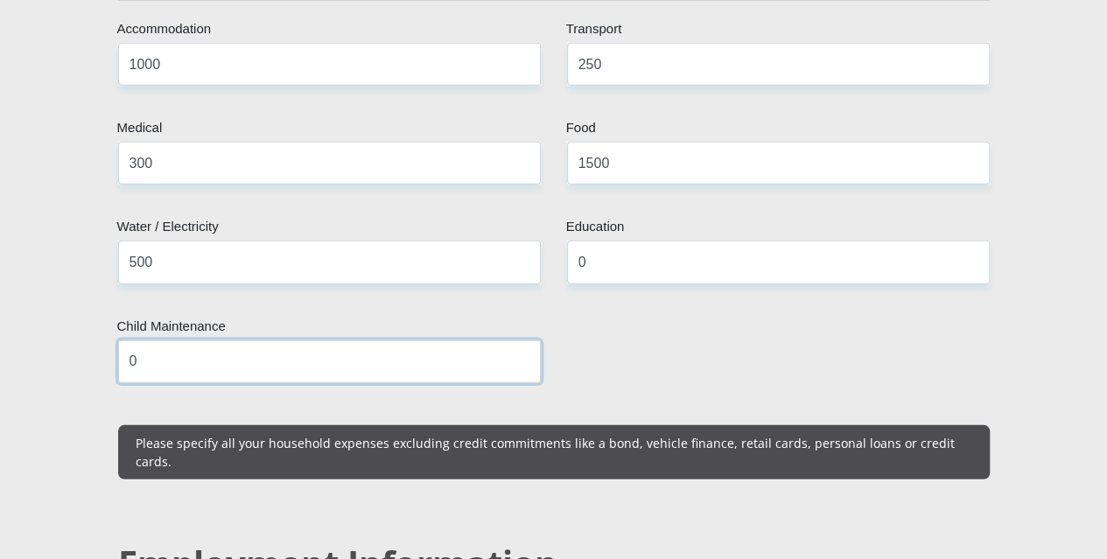
type input "0"
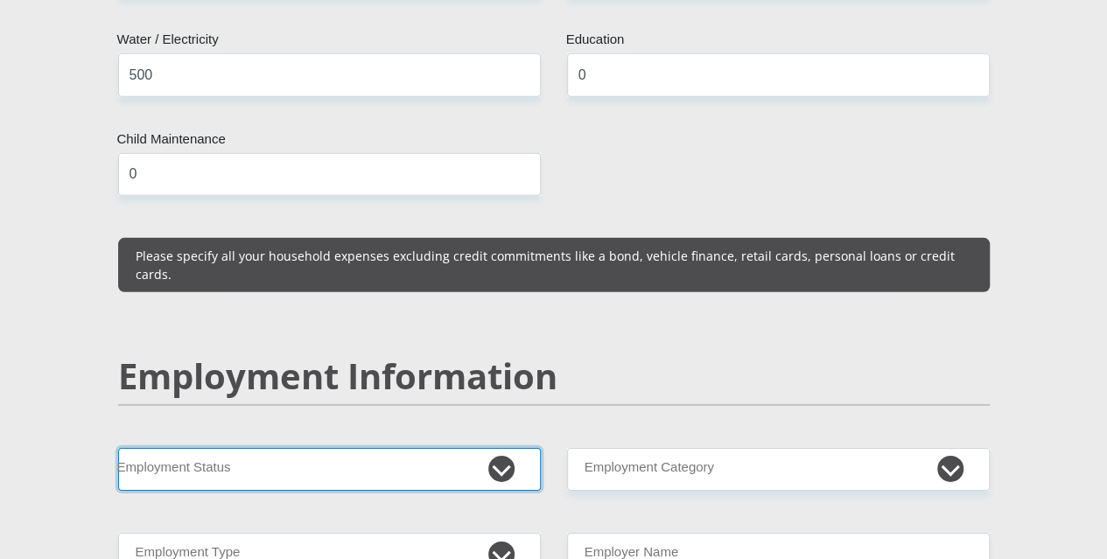
scroll to position [2509, 0]
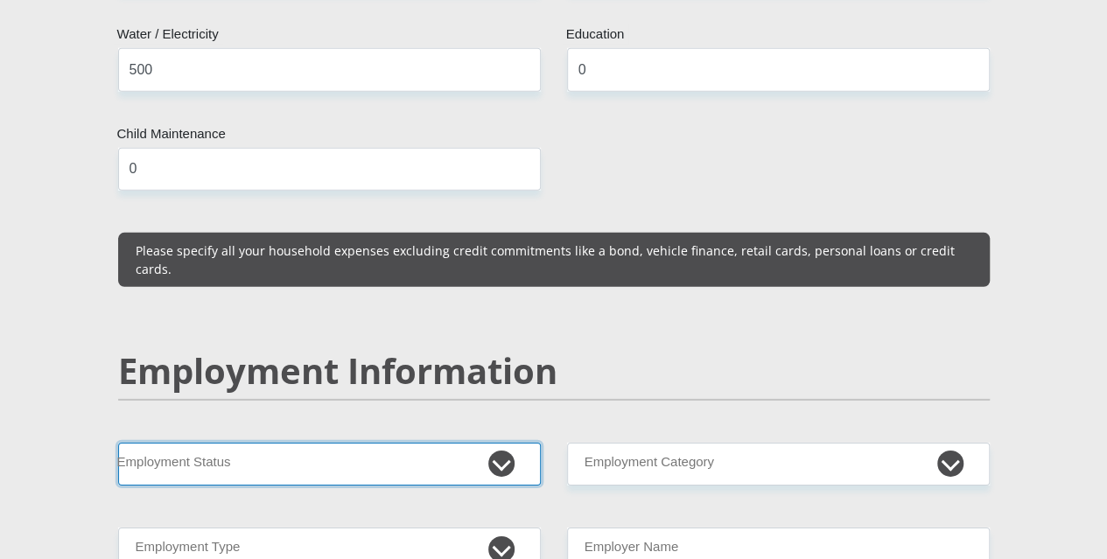
click at [341, 443] on select "Permanent/Full-time Part-time/Casual Contract Worker Self-Employed Housewife Re…" at bounding box center [329, 464] width 423 height 43
select select "1"
click at [118, 443] on select "Permanent/Full-time Part-time/Casual Contract Worker Self-Employed Housewife Re…" at bounding box center [329, 464] width 423 height 43
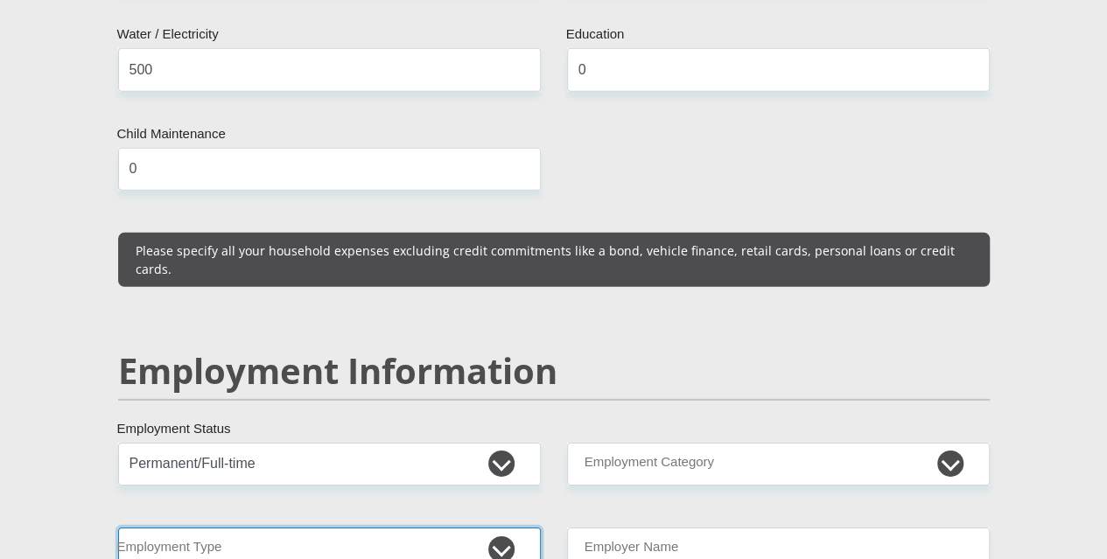
click at [308, 528] on select "College/Lecturer Craft Seller Creative Driver Executive Farmer Forces - Non Com…" at bounding box center [329, 549] width 423 height 43
select select "Service Industry"
click at [118, 528] on select "College/Lecturer Craft Seller Creative Driver Executive Farmer Forces - Non Com…" at bounding box center [329, 549] width 423 height 43
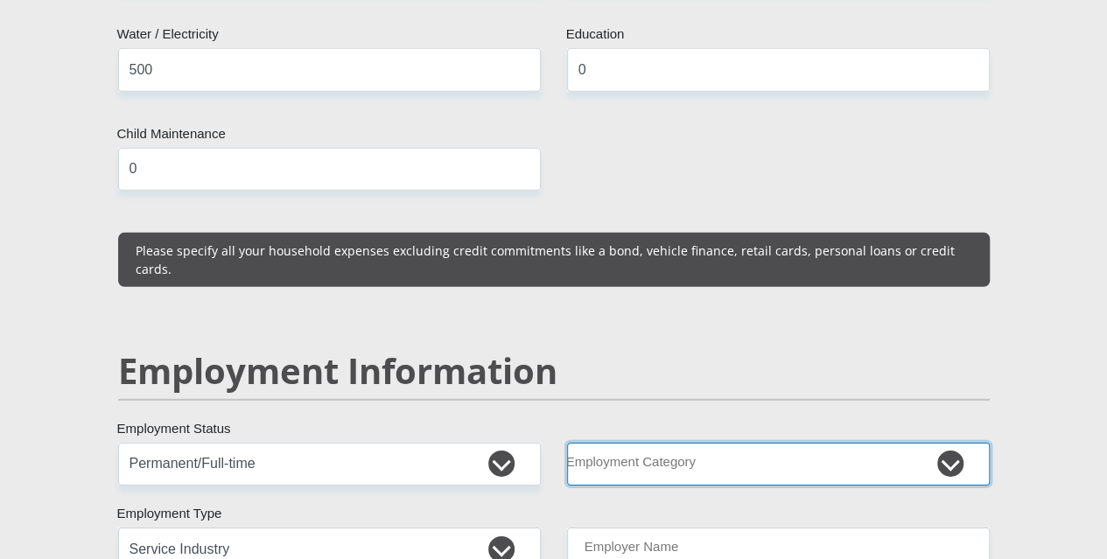
click at [628, 443] on select "AGRICULTURE ALCOHOL & TOBACCO CONSTRUCTION MATERIALS METALLURGY EQUIPMENT FOR R…" at bounding box center [778, 464] width 423 height 43
select select "67"
click at [567, 443] on select "AGRICULTURE ALCOHOL & TOBACCO CONSTRUCTION MATERIALS METALLURGY EQUIPMENT FOR R…" at bounding box center [778, 464] width 423 height 43
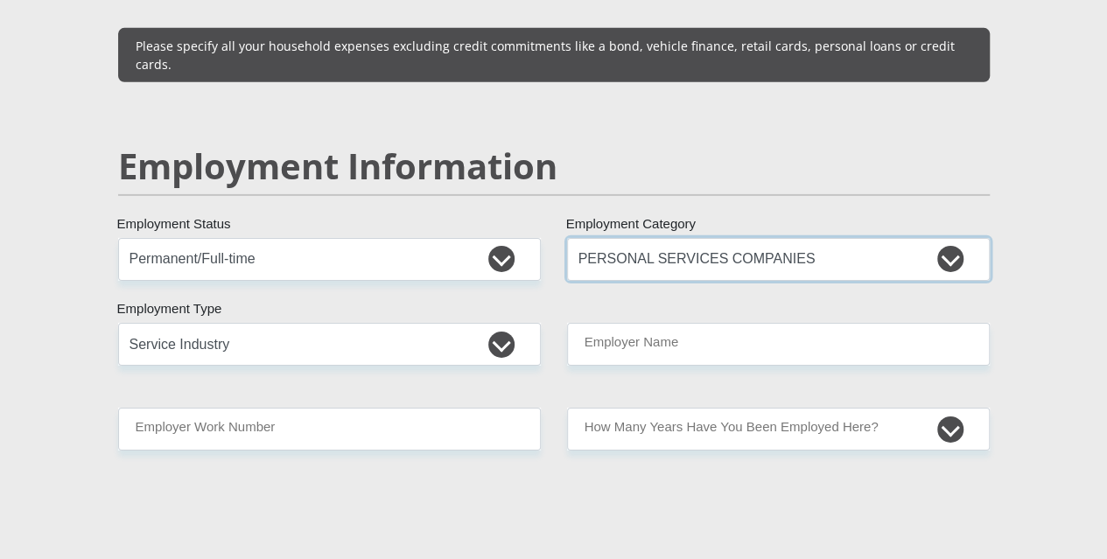
scroll to position [2771, 0]
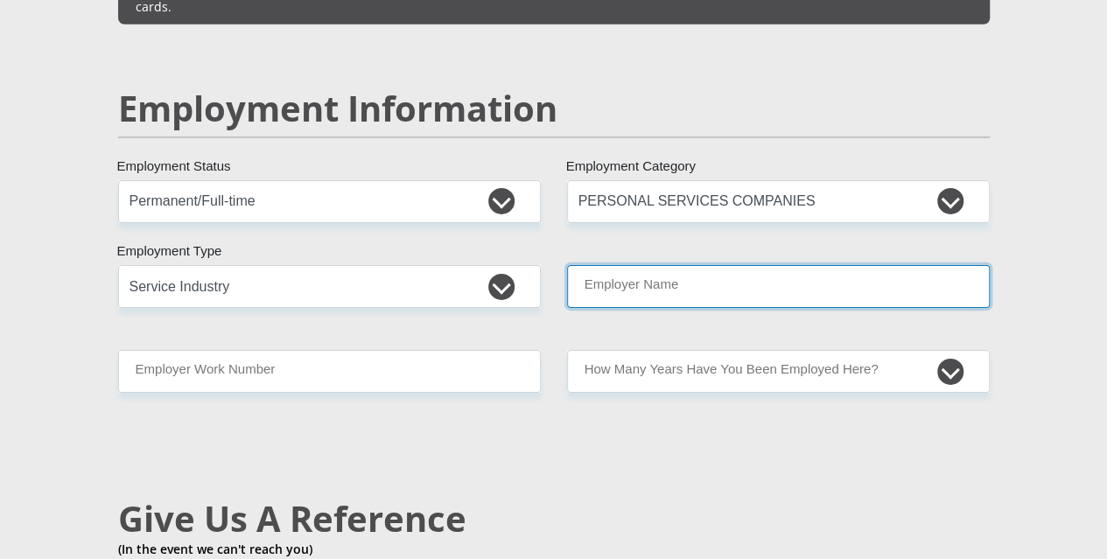
click at [732, 265] on input "Employer Name" at bounding box center [778, 286] width 423 height 43
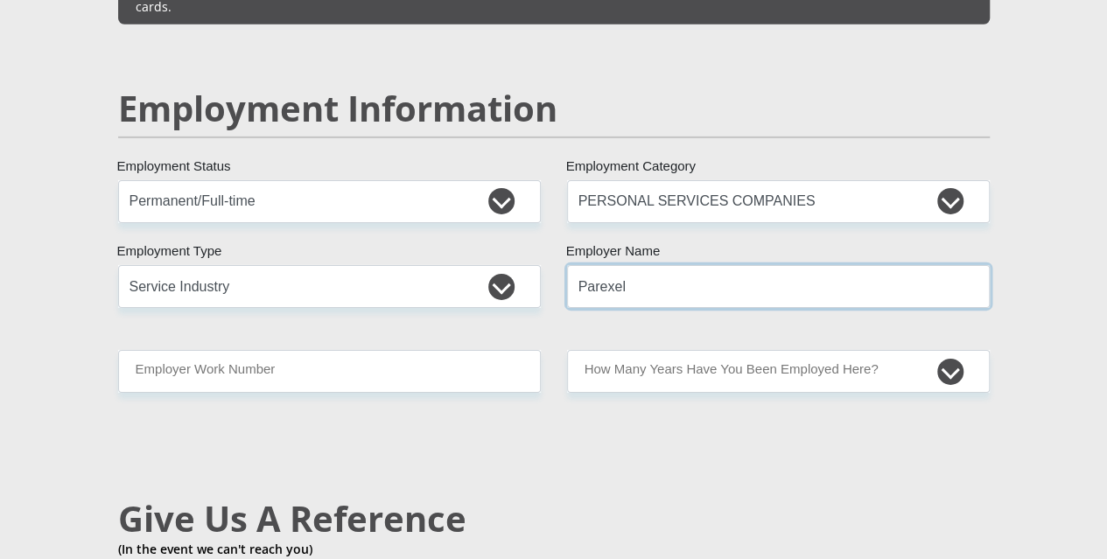
type input "Parexel"
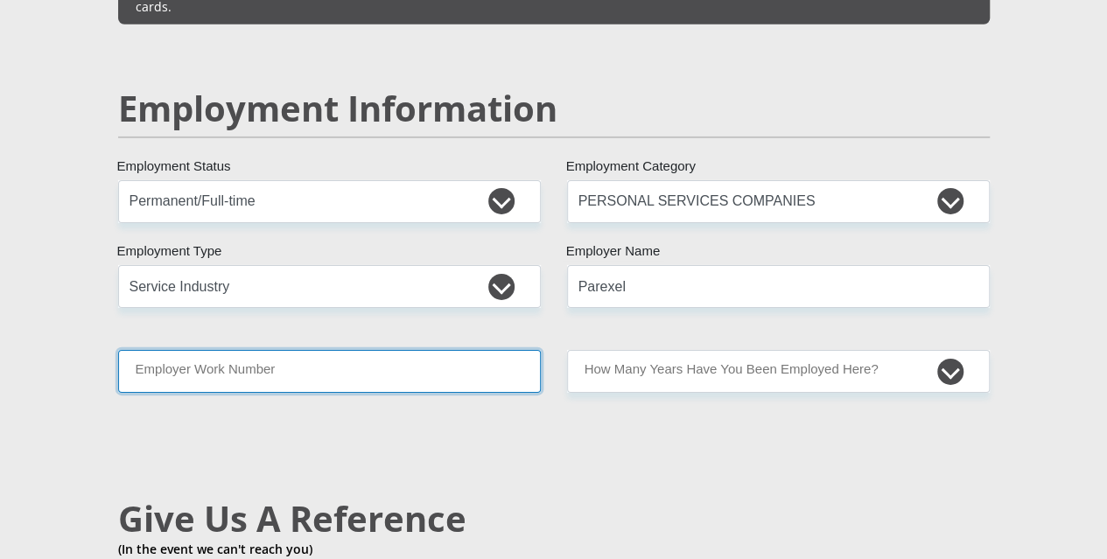
click at [157, 350] on input "Employer Work Number" at bounding box center [329, 371] width 423 height 43
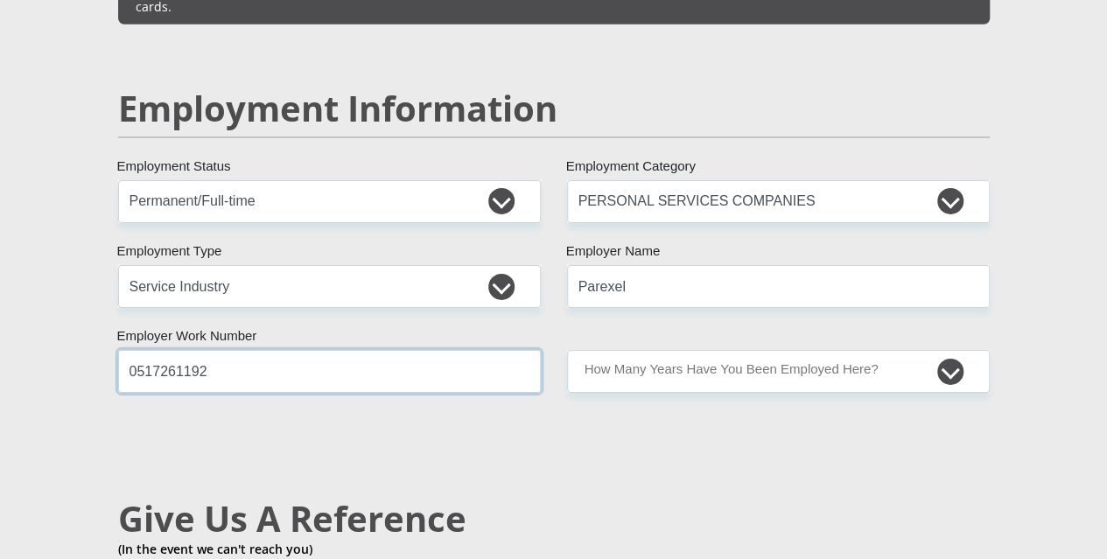
type input "0517261192"
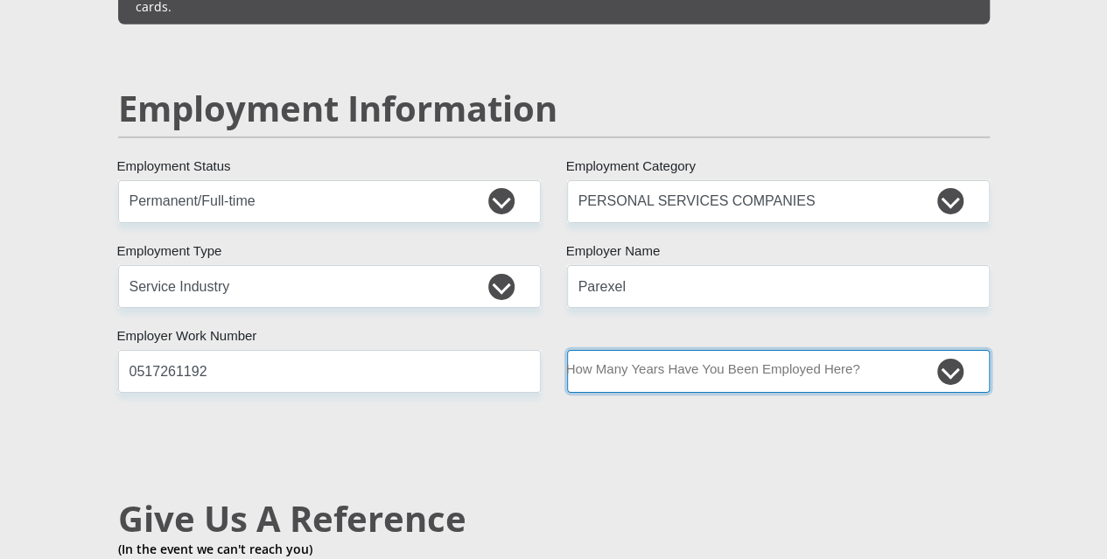
click at [945, 350] on select "less than 1 year 1-3 years 3-5 years 5+ years" at bounding box center [778, 371] width 423 height 43
select select "60"
click at [567, 350] on select "less than 1 year 1-3 years 3-5 years 5+ years" at bounding box center [778, 371] width 423 height 43
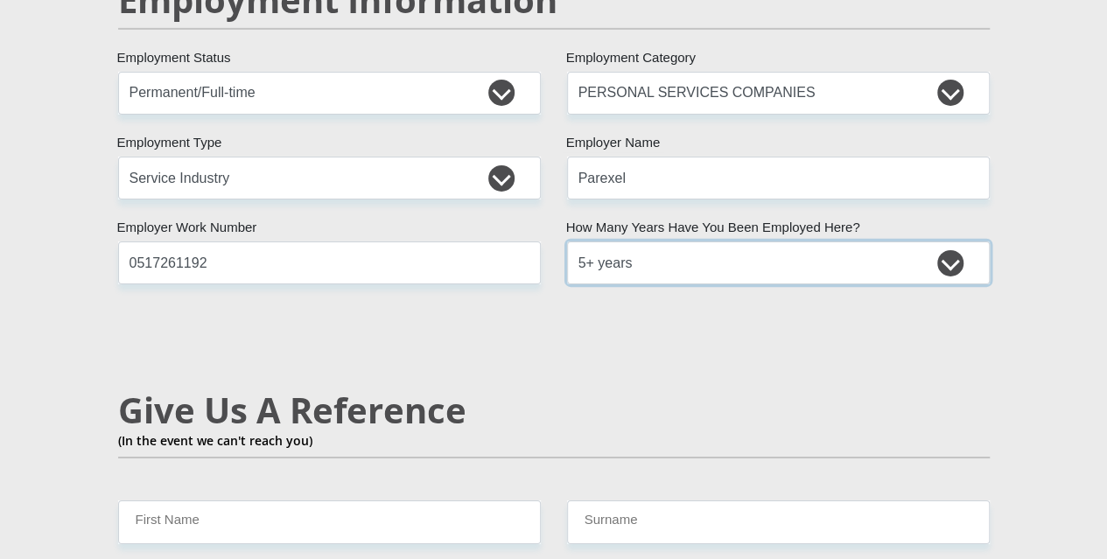
scroll to position [2946, 0]
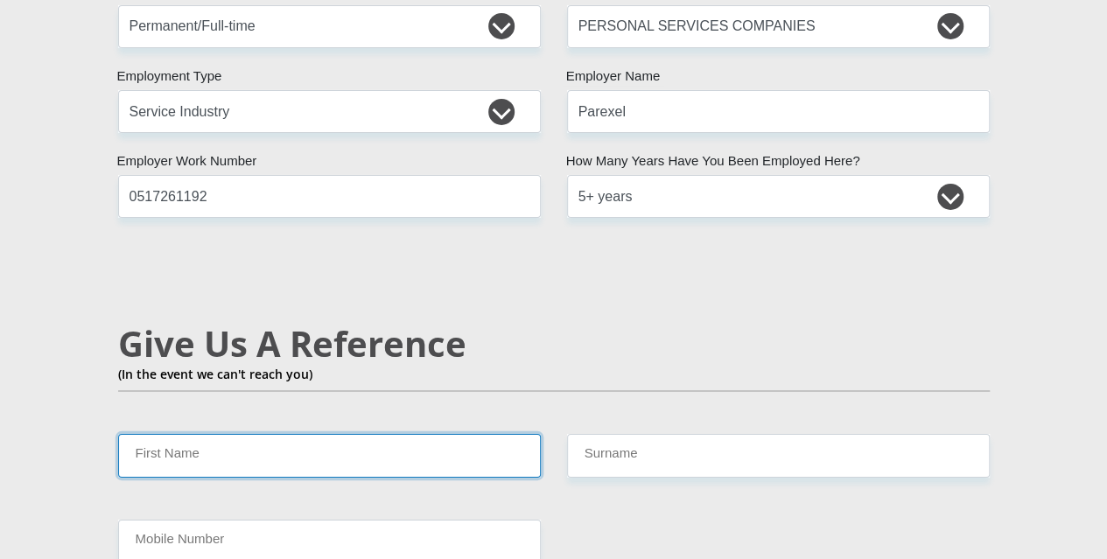
click at [235, 434] on input "First Name" at bounding box center [329, 455] width 423 height 43
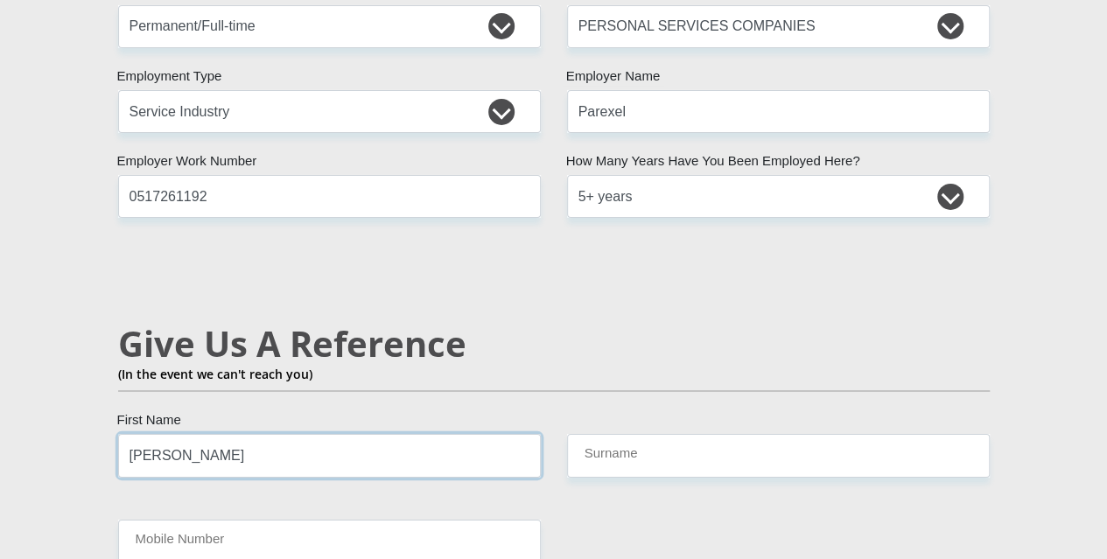
type input "Hedy"
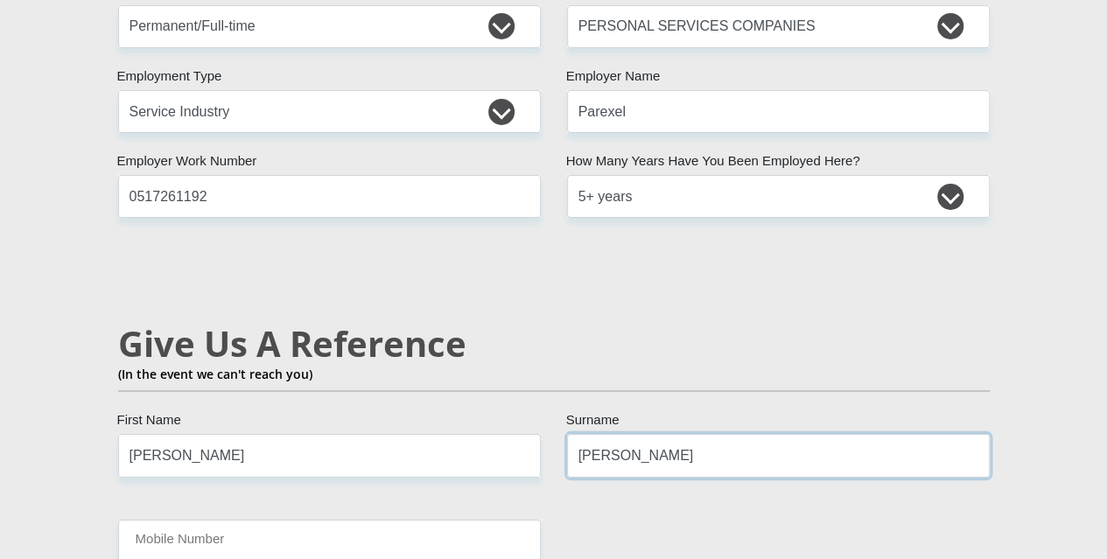
type input "Ludick"
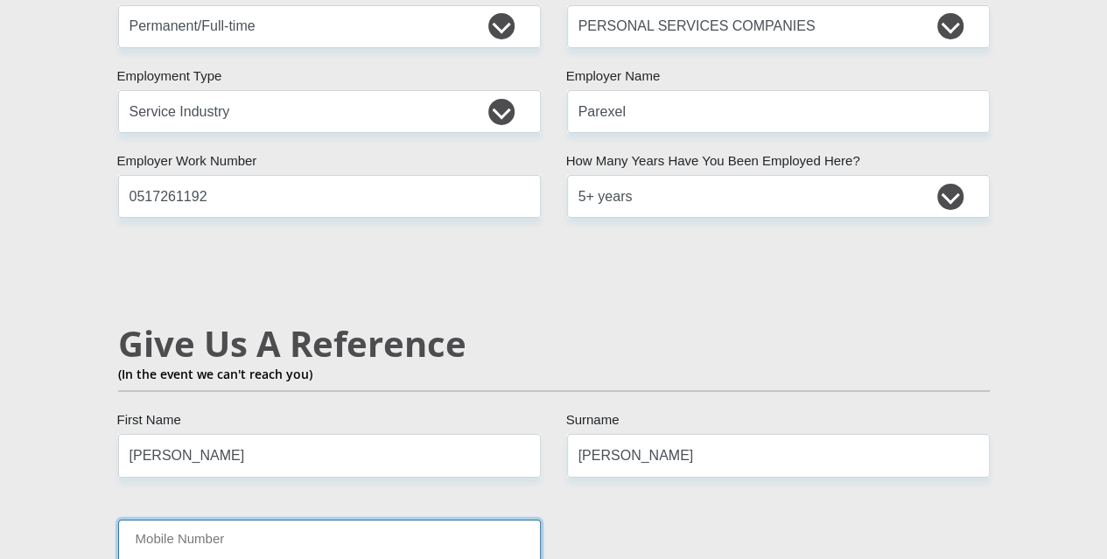
click at [213, 520] on input "Mobile Number" at bounding box center [329, 541] width 423 height 43
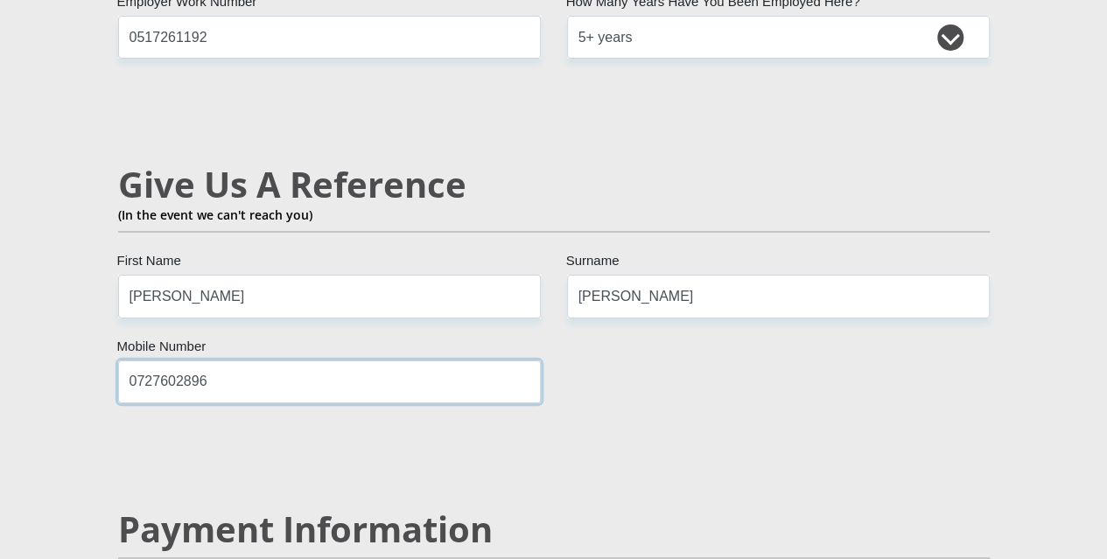
scroll to position [3297, 0]
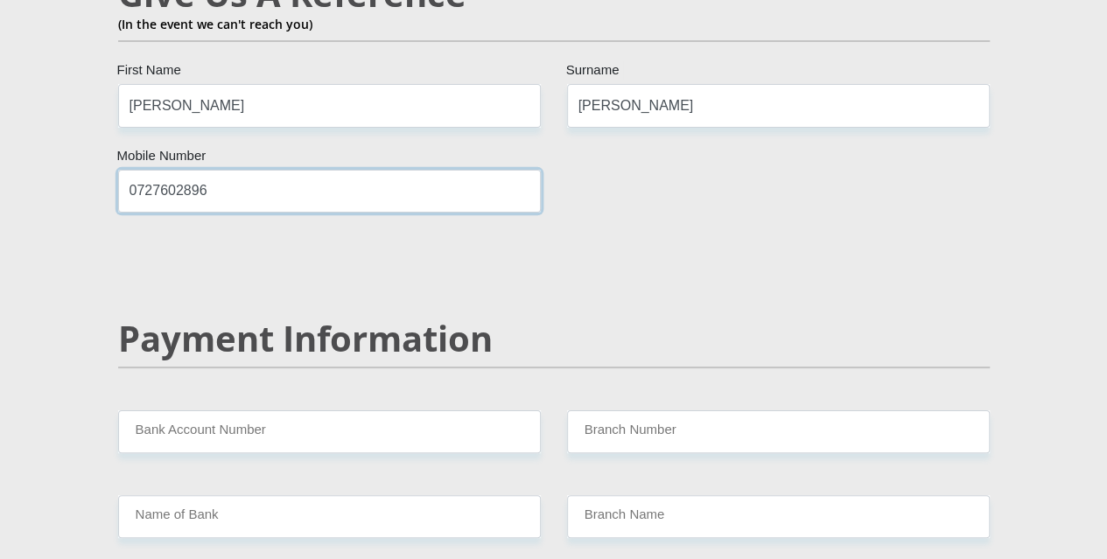
type input "0727602896"
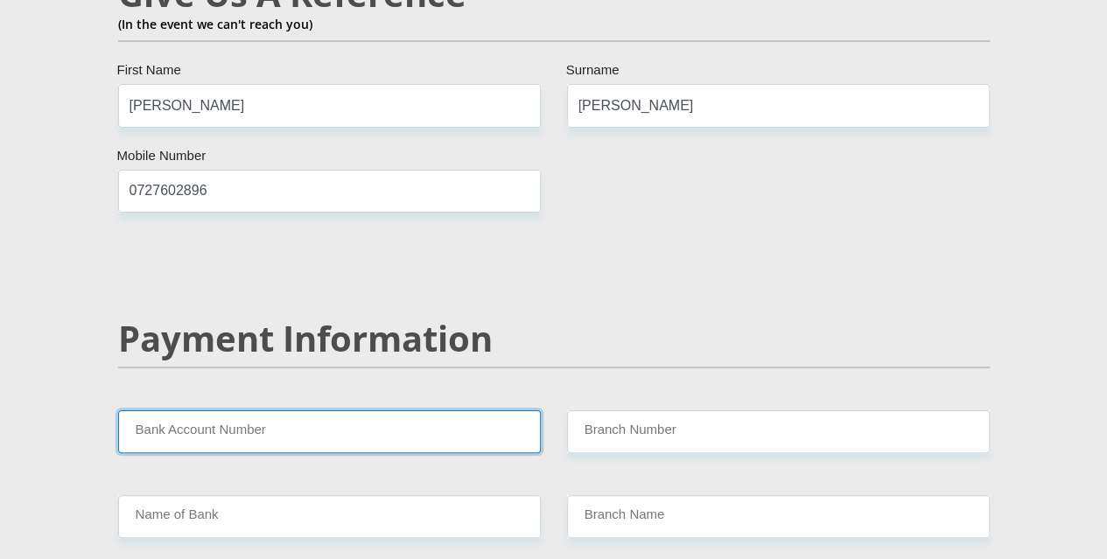
click at [256, 411] on input "Bank Account Number" at bounding box center [329, 432] width 423 height 43
drag, startPoint x: 267, startPoint y: 332, endPoint x: 282, endPoint y: 334, distance: 15.0
click at [268, 411] on input "Bank Account Number" at bounding box center [329, 432] width 423 height 43
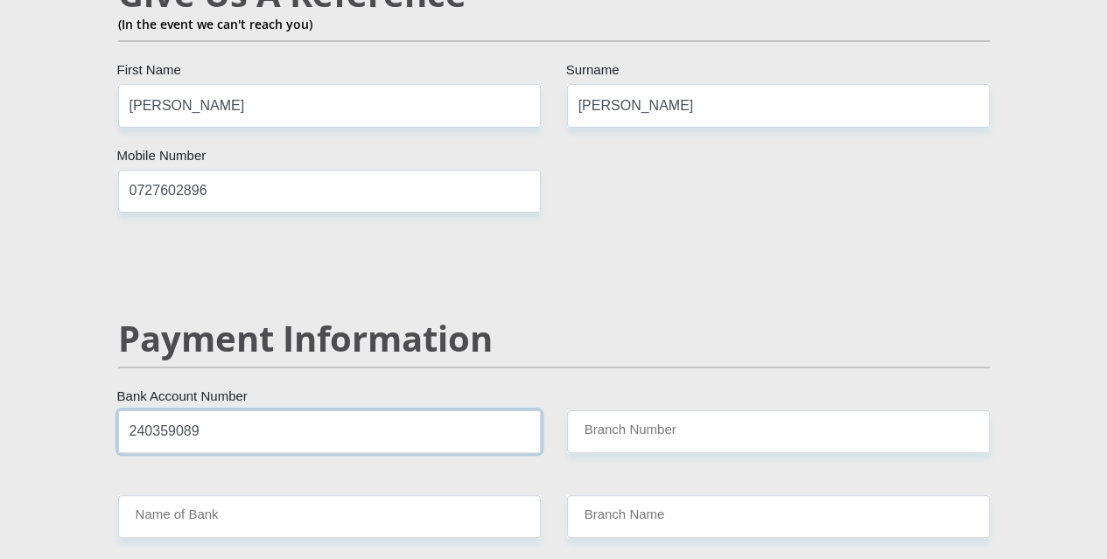
type input "240359089"
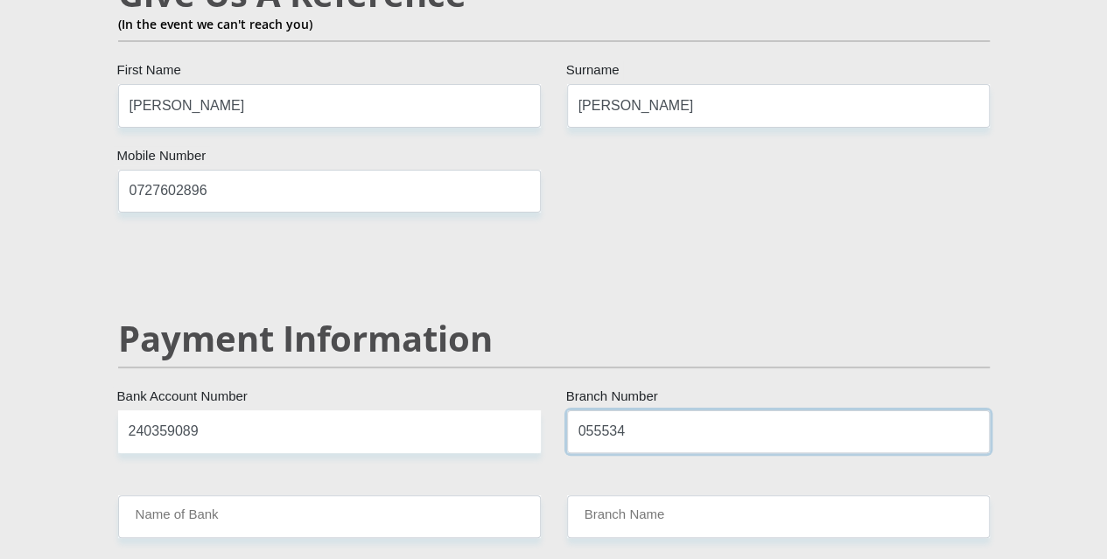
type input "055534"
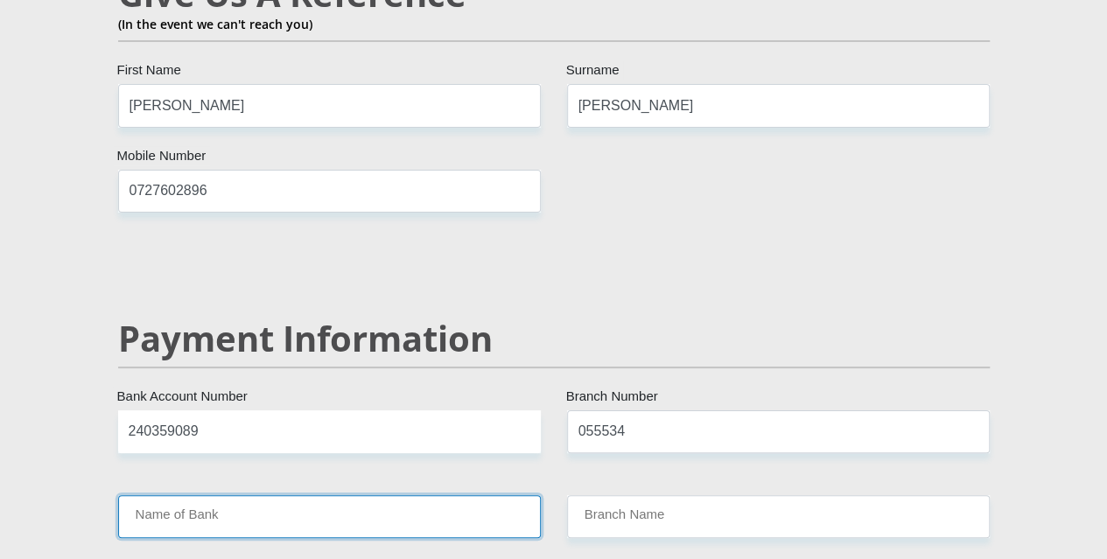
type input "STANDARD BANK"
type input "BRANDWAG"
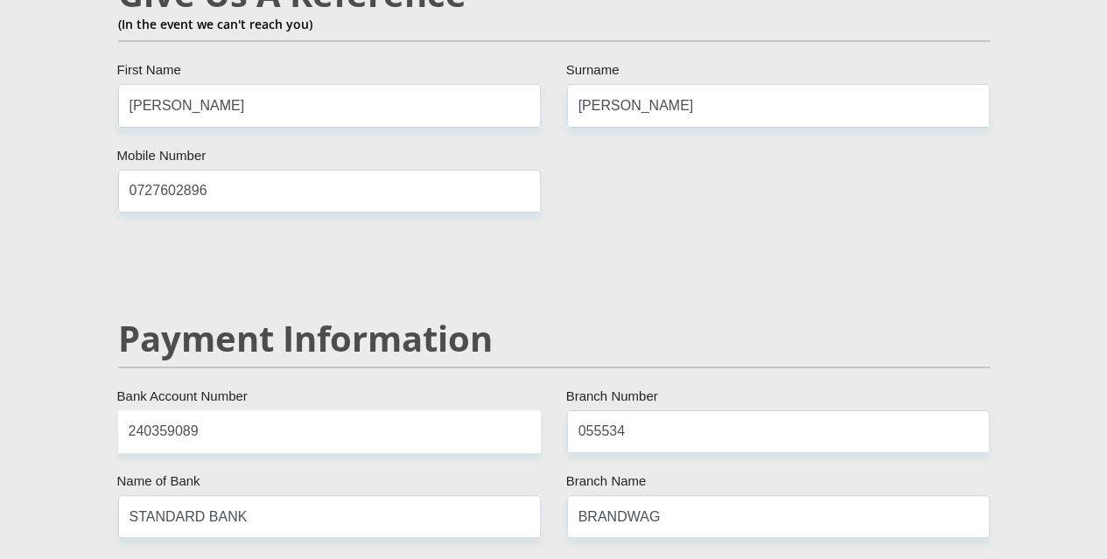
select select "26"
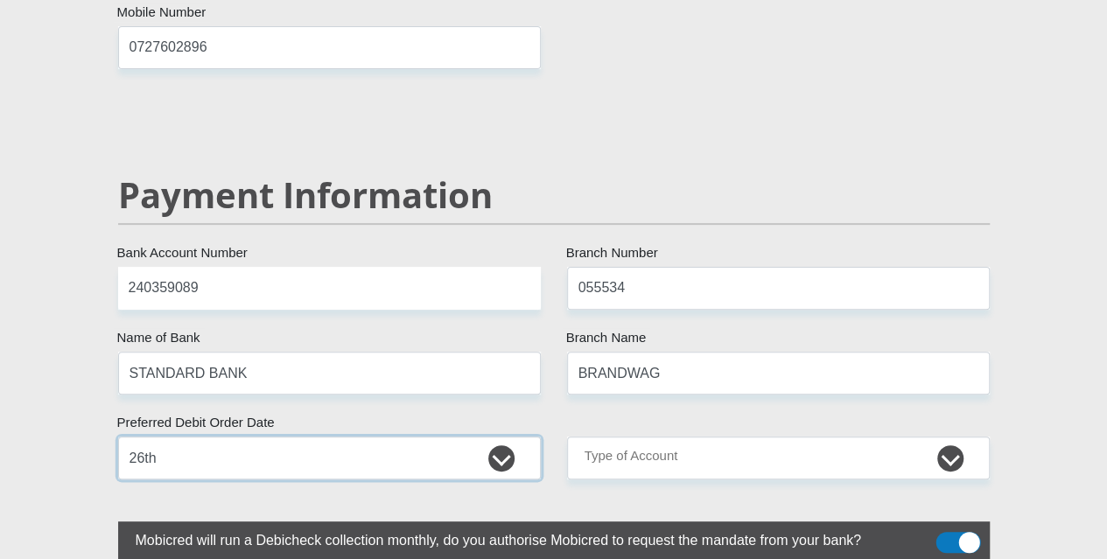
scroll to position [3472, 0]
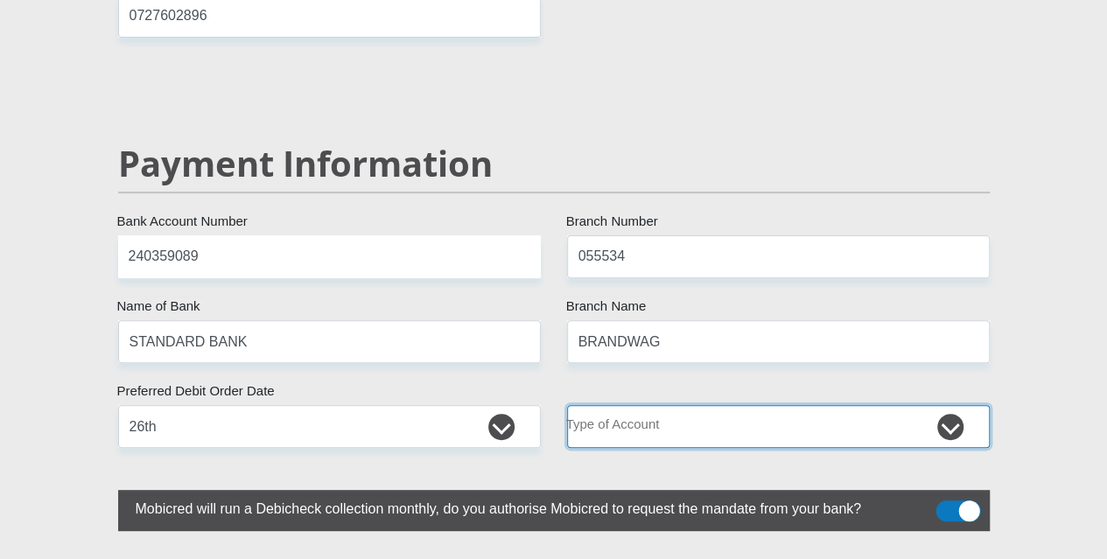
click at [948, 405] on select "Cheque Savings" at bounding box center [778, 426] width 423 height 43
select select "CUR"
click at [567, 405] on select "Cheque Savings" at bounding box center [778, 426] width 423 height 43
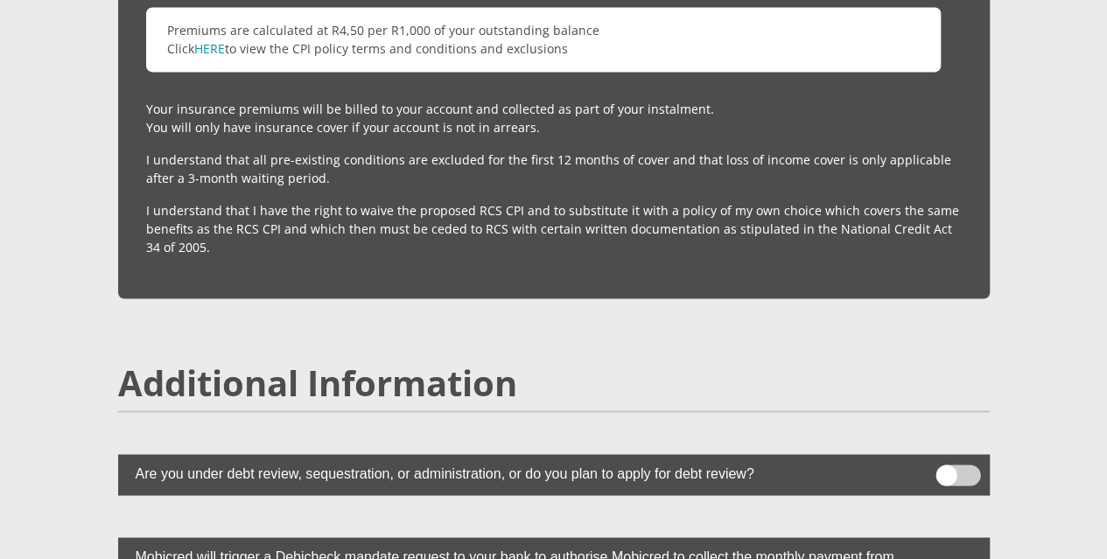
scroll to position [4697, 0]
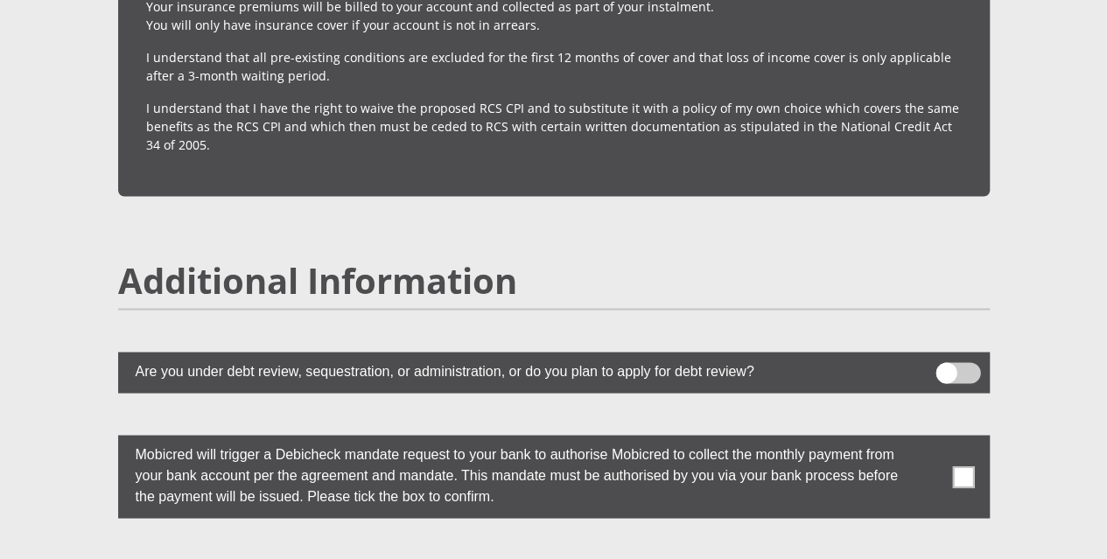
click at [959, 466] on span at bounding box center [963, 477] width 22 height 22
click at [929, 439] on input "checkbox" at bounding box center [929, 439] width 0 height 0
click at [929, 565] on input "checkbox" at bounding box center [929, 565] width 0 height 0
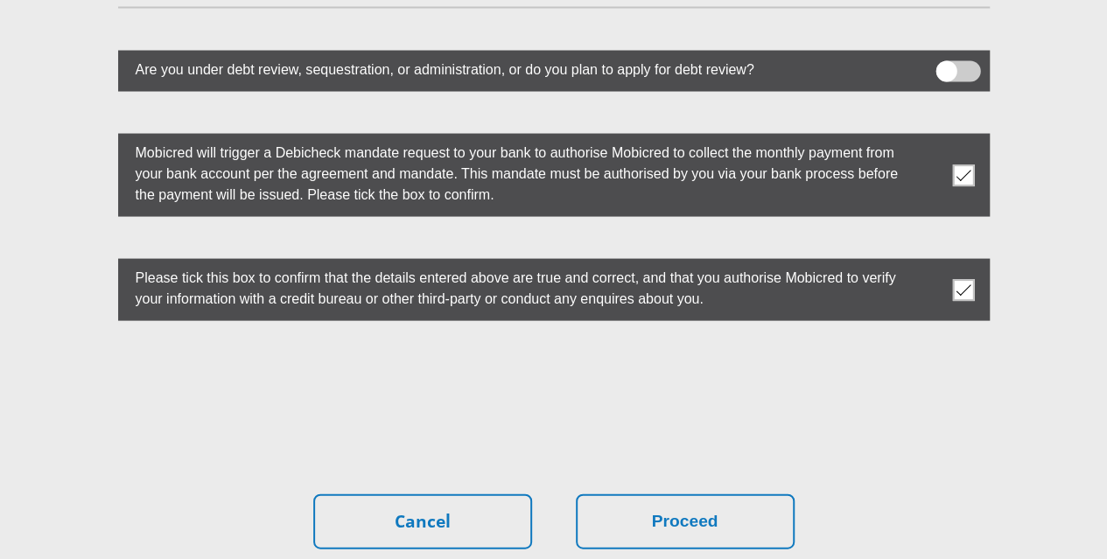
scroll to position [5089, 0]
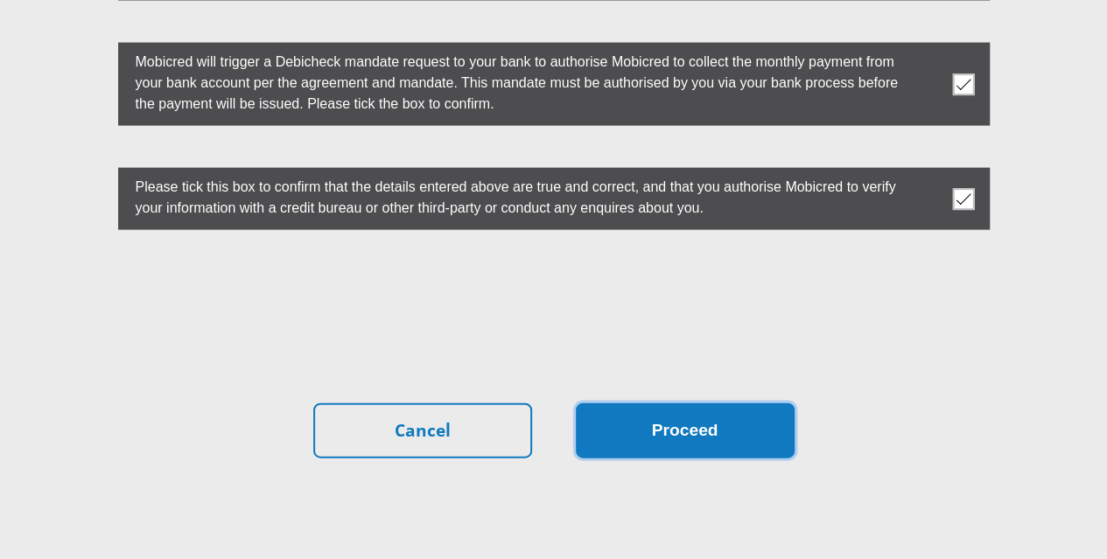
click at [710, 404] on button "Proceed" at bounding box center [685, 431] width 219 height 55
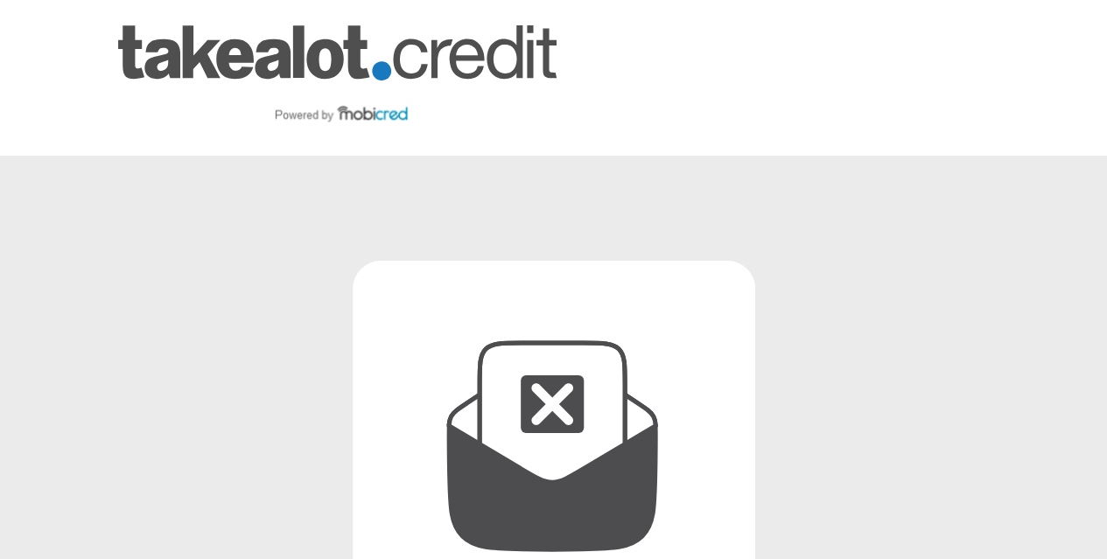
scroll to position [379, 0]
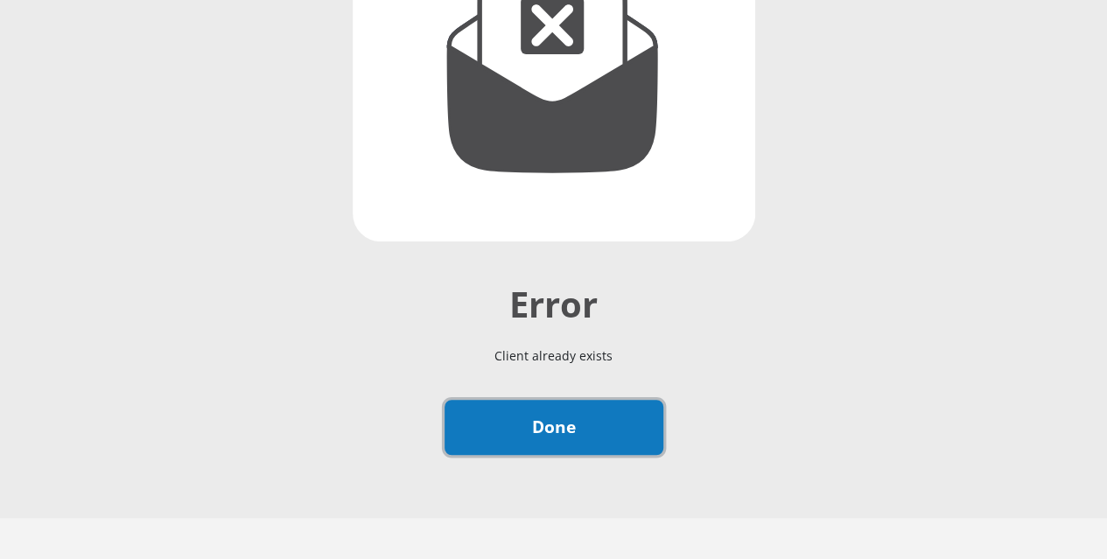
click at [550, 400] on link "Done" at bounding box center [554, 427] width 219 height 55
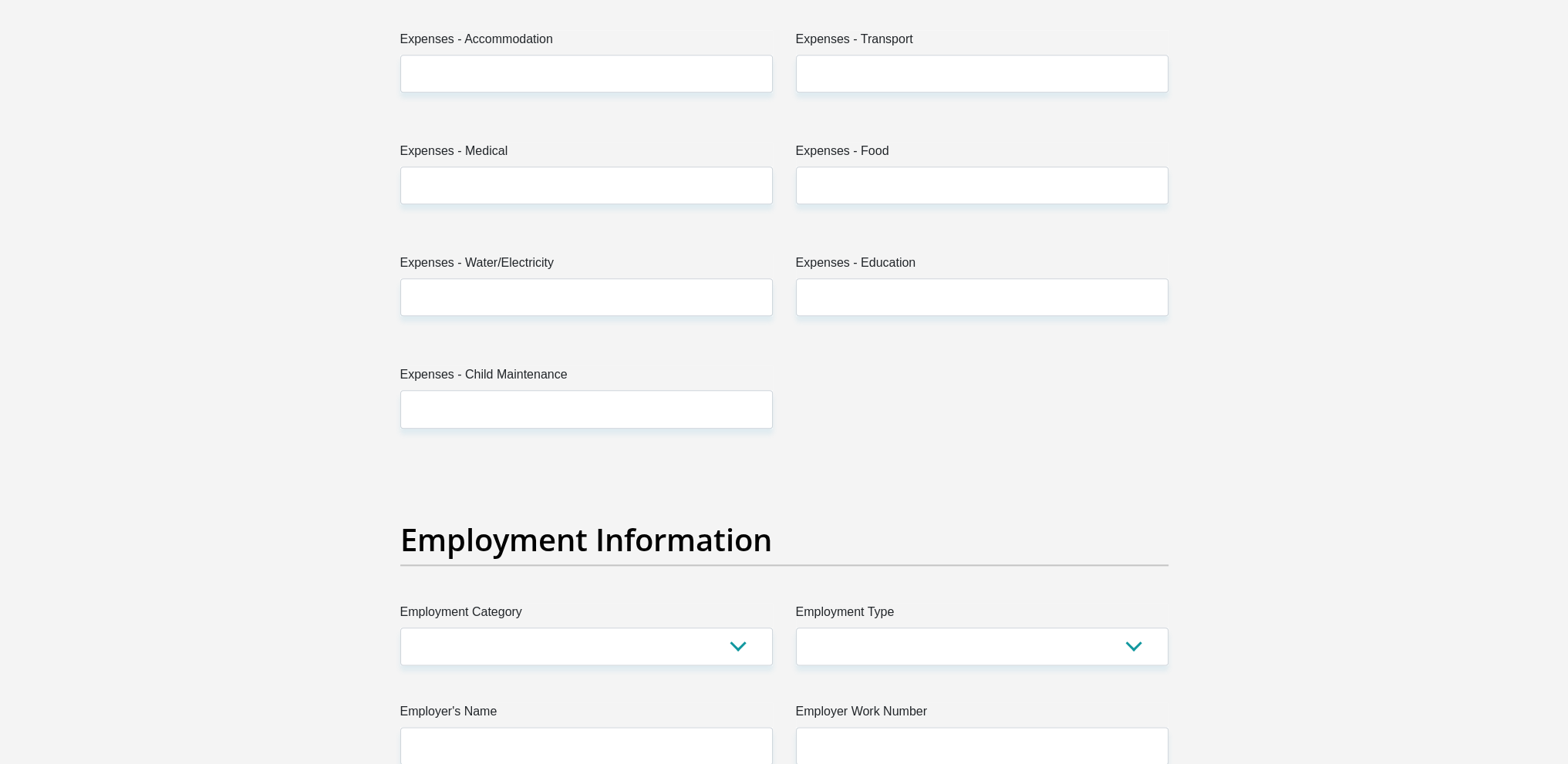
scroll to position [2546, 0]
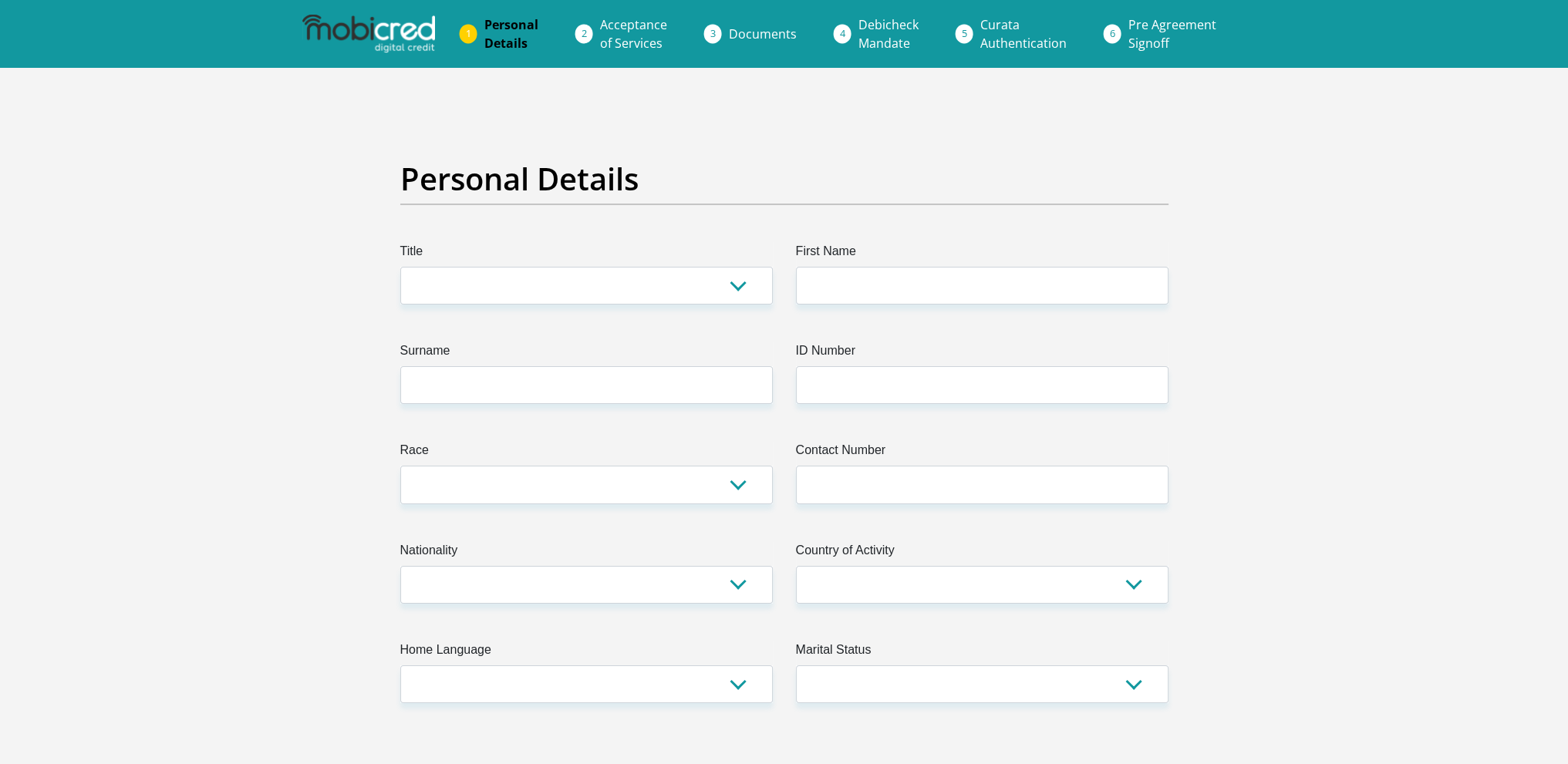
click at [1149, 33] on link "Pre Agreement Signoff" at bounding box center [1172, 34] width 113 height 49
click at [1133, 22] on span "Pre Agreement Signoff" at bounding box center [1172, 33] width 88 height 35
click at [634, 24] on span "Acceptance of Services" at bounding box center [633, 33] width 67 height 35
click at [725, 28] on link "Documents" at bounding box center [762, 33] width 92 height 31
click at [870, 30] on span "Debicheck Mandate" at bounding box center [888, 33] width 60 height 35
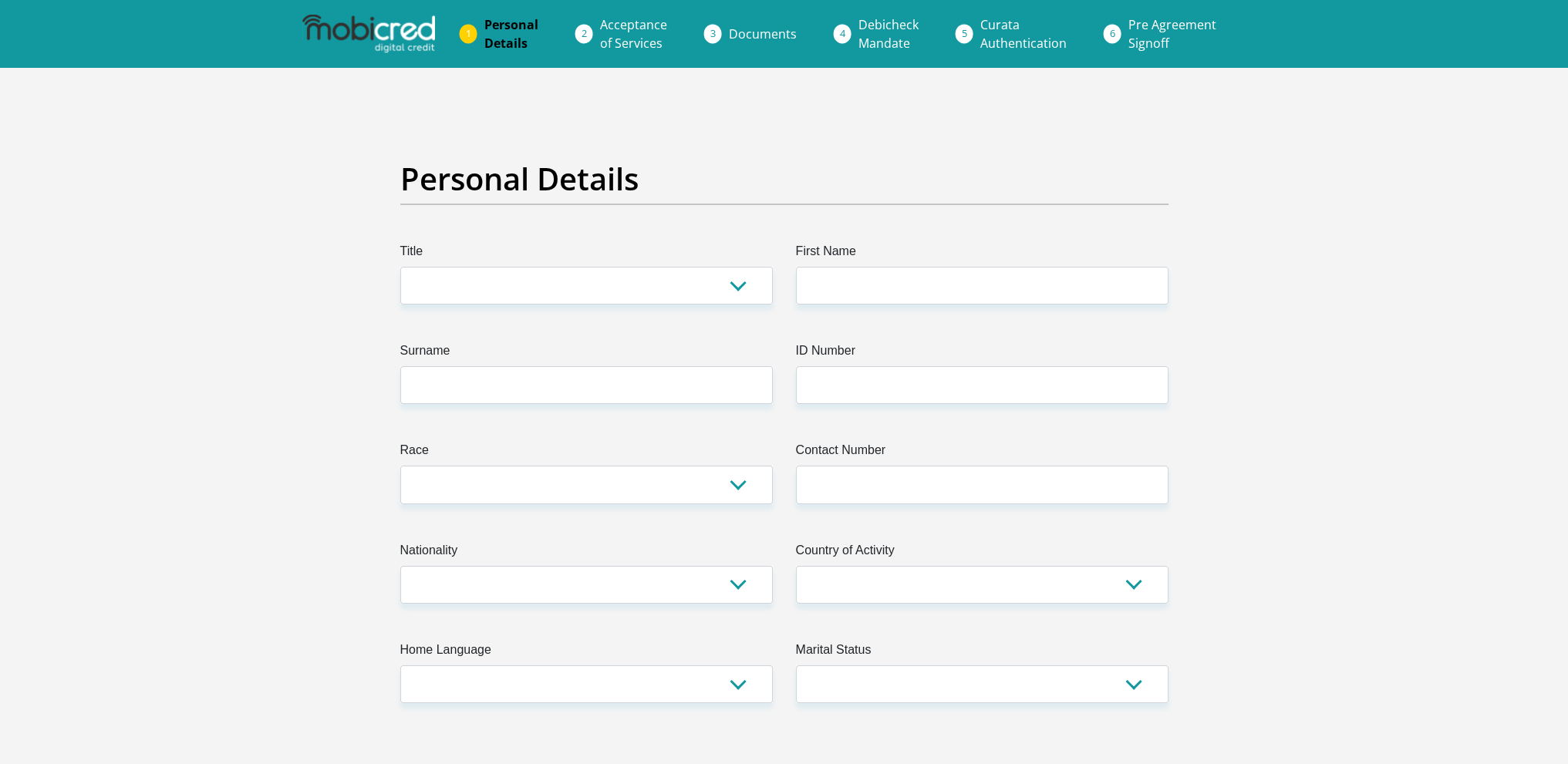
click at [870, 30] on span "Debicheck Mandate" at bounding box center [888, 33] width 60 height 35
click at [499, 30] on span "Personal Details" at bounding box center [511, 33] width 54 height 35
click at [499, 24] on span "Personal Details" at bounding box center [511, 33] width 54 height 35
click at [472, 33] on li "Personal Details" at bounding box center [529, 34] width 115 height 49
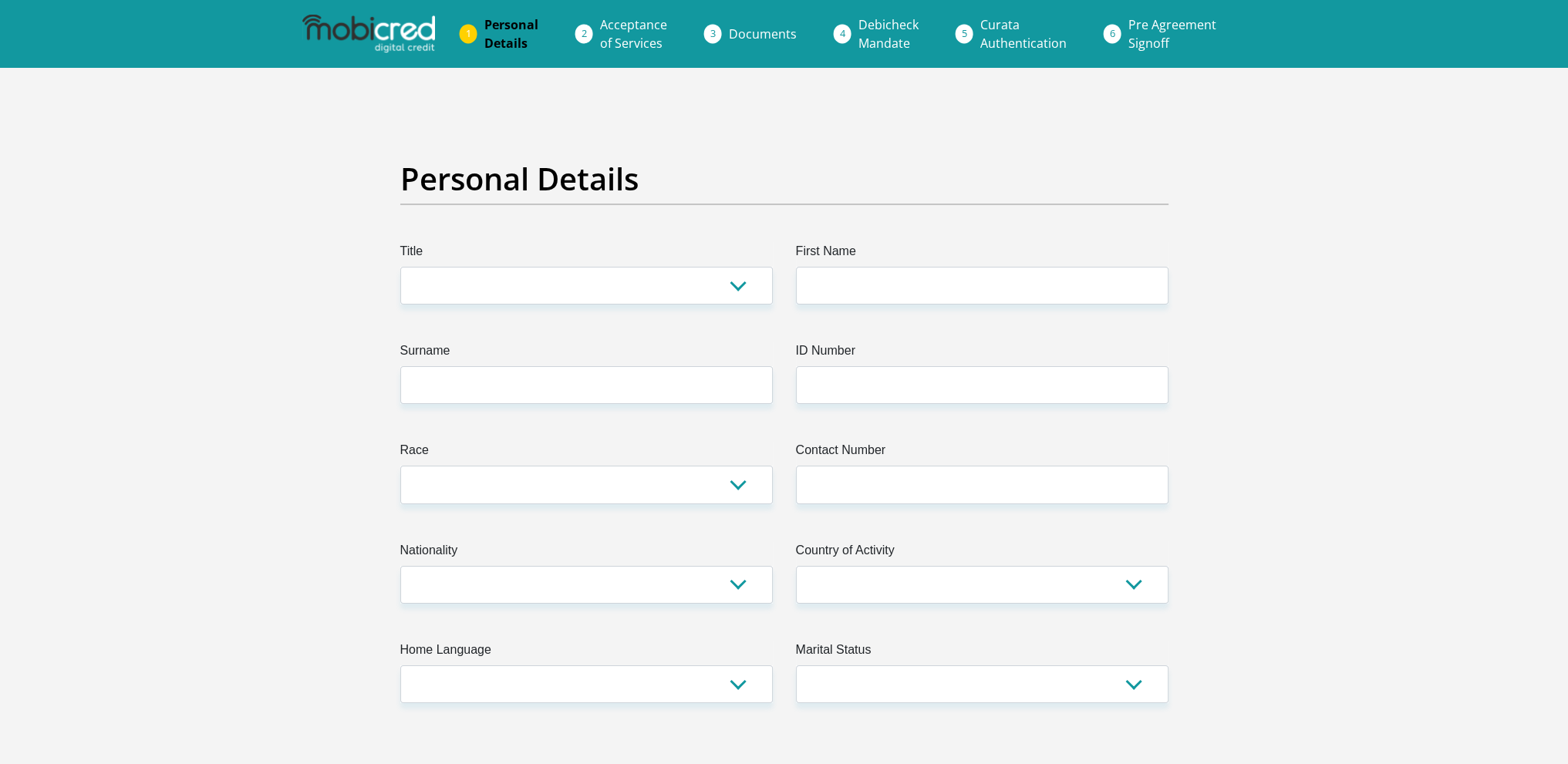
click at [493, 41] on span "Personal Details" at bounding box center [511, 33] width 54 height 35
click at [495, 41] on span "Personal Details" at bounding box center [511, 33] width 54 height 35
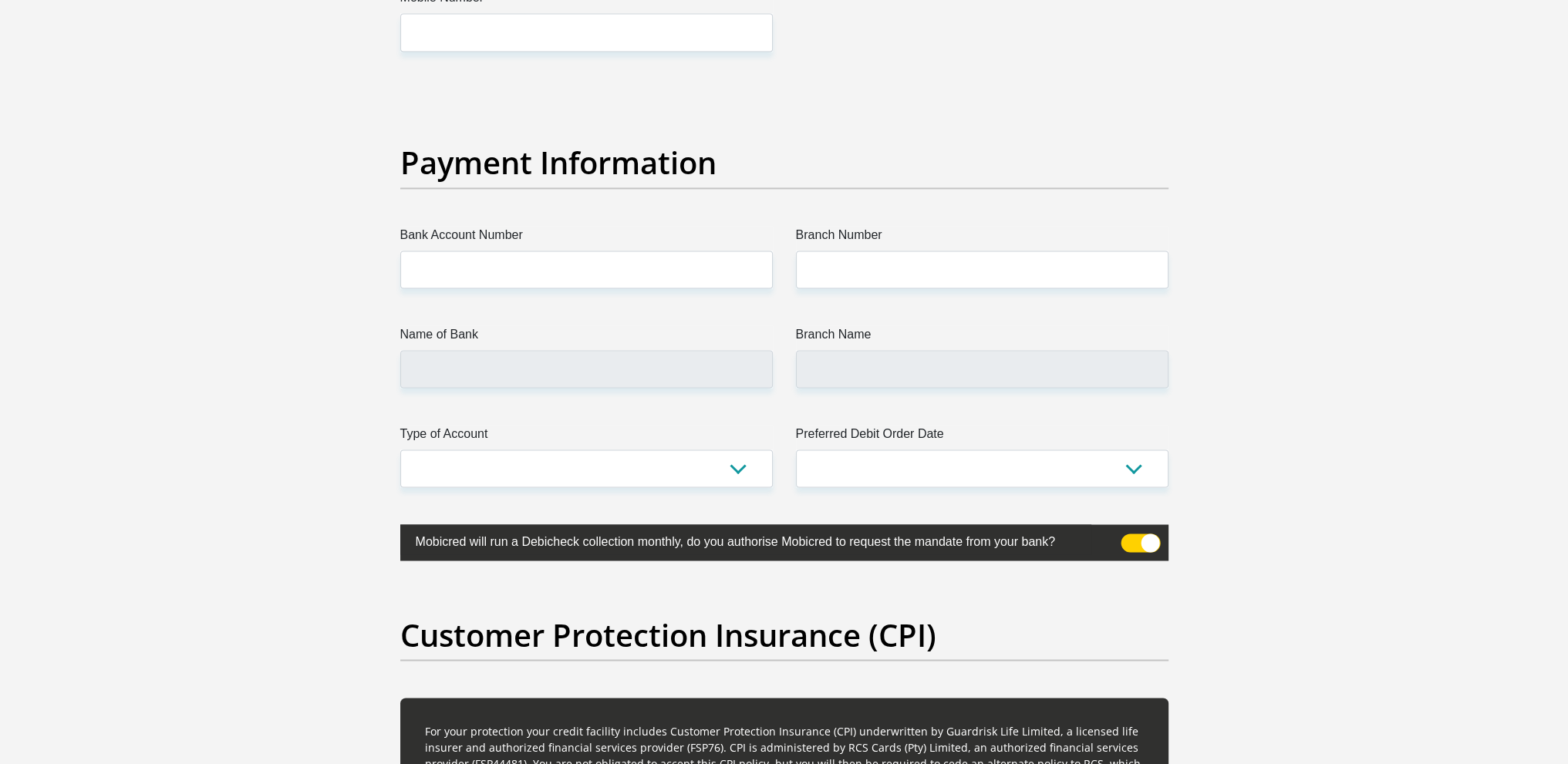
scroll to position [3625, 0]
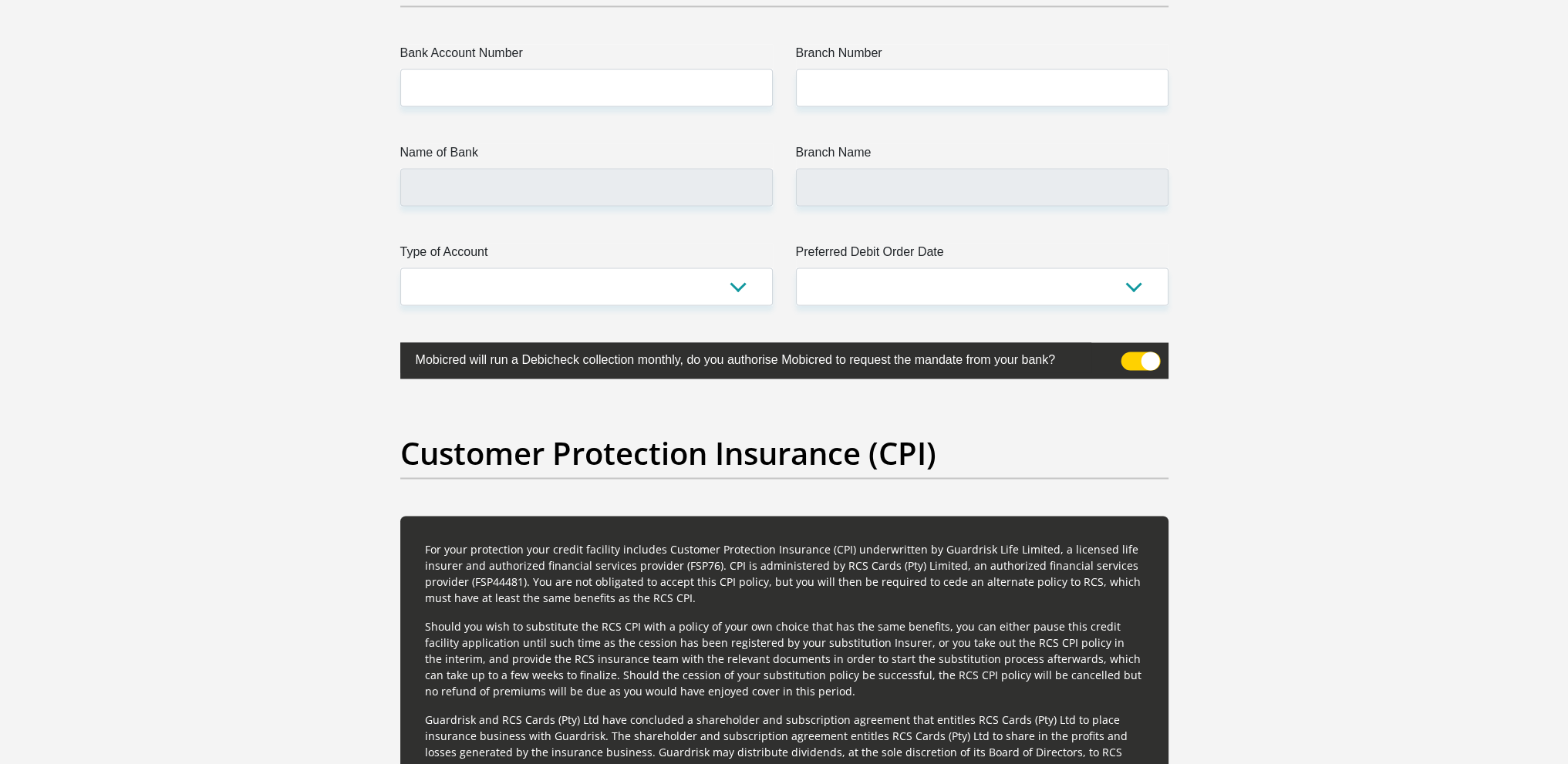
click at [1125, 352] on span at bounding box center [1140, 360] width 40 height 19
click at [1129, 356] on input "checkbox" at bounding box center [1129, 356] width 0 height 0
click at [1148, 362] on span at bounding box center [1140, 360] width 40 height 19
click at [1129, 356] on input "checkbox" at bounding box center [1129, 356] width 0 height 0
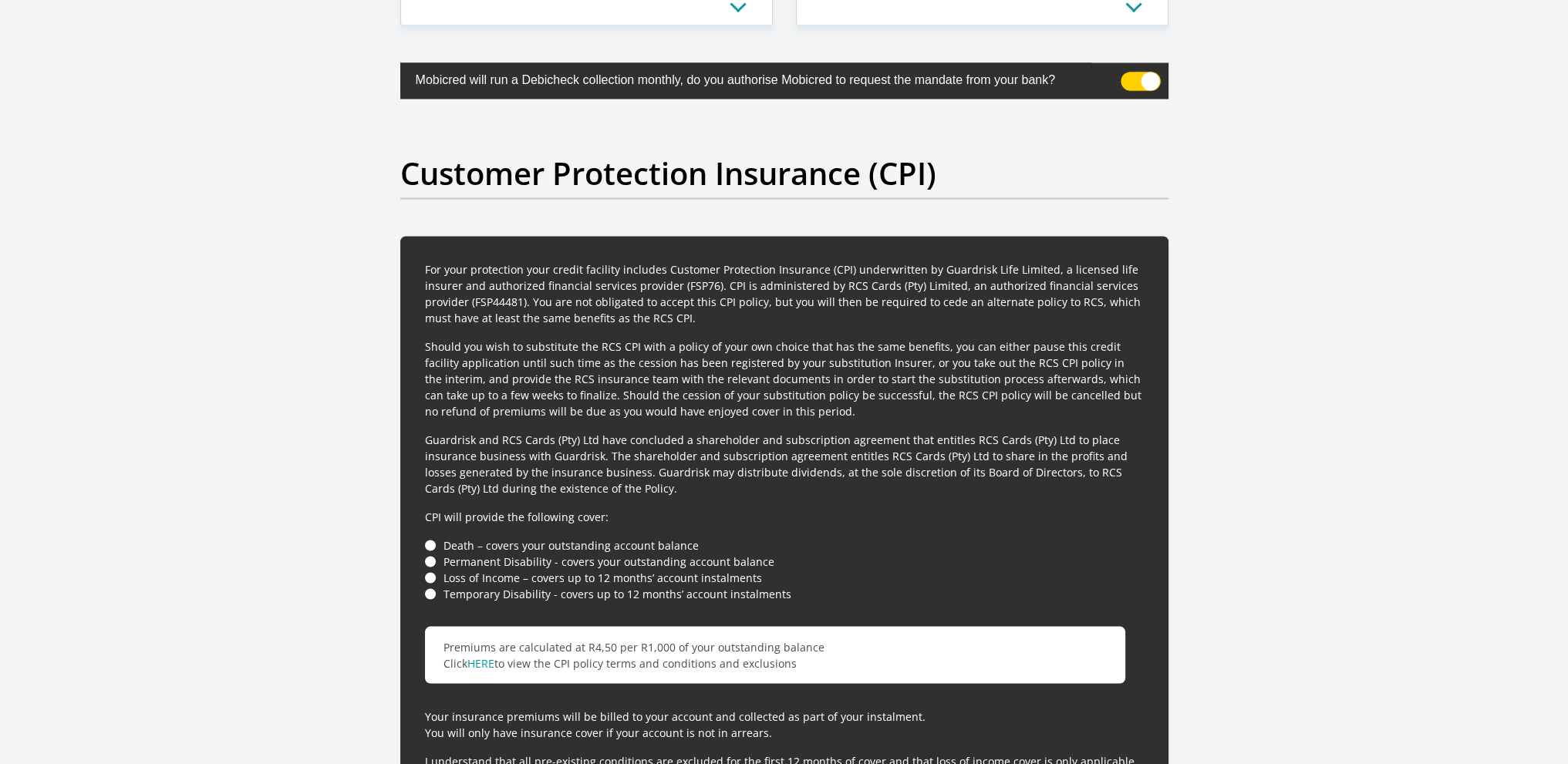
scroll to position [4088, 0]
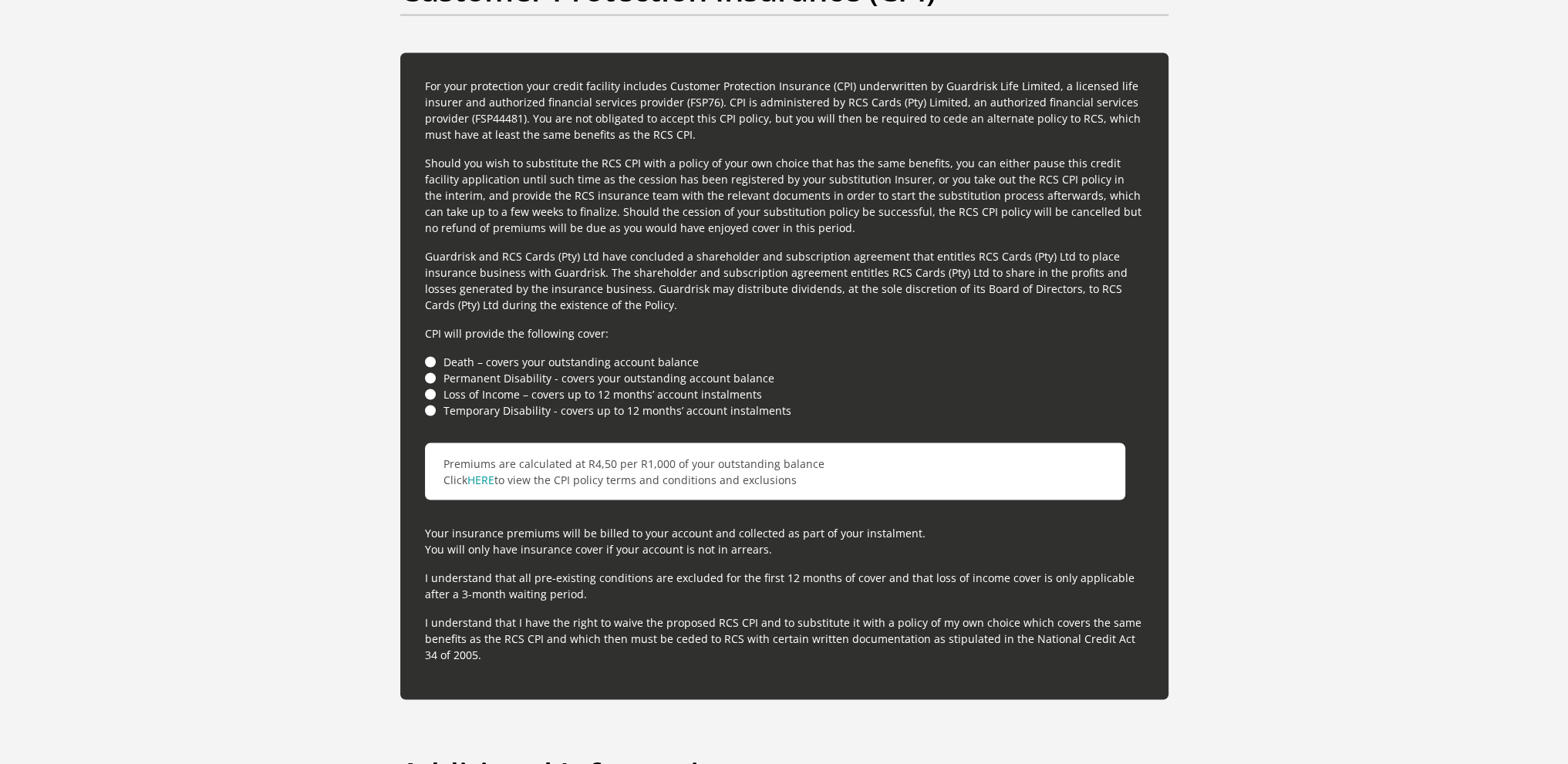
click at [430, 357] on li "Death – covers your outstanding account balance" at bounding box center [784, 362] width 719 height 16
